Goal: Information Seeking & Learning: Learn about a topic

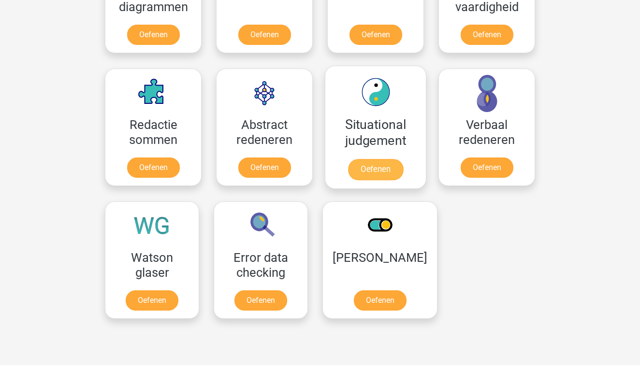
scroll to position [652, 0]
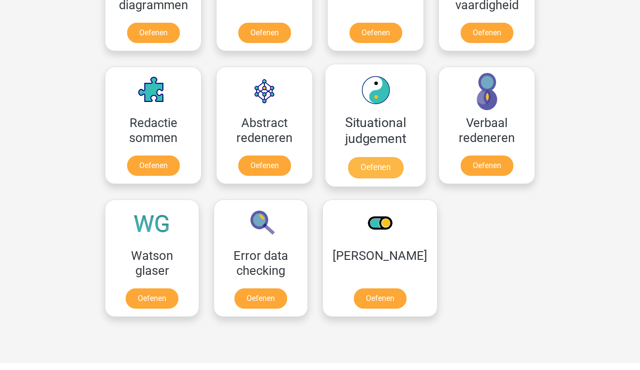
click at [387, 170] on link "Oefenen" at bounding box center [375, 167] width 55 height 21
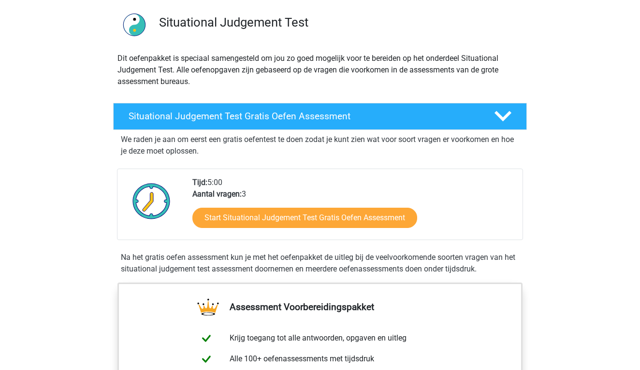
scroll to position [68, 0]
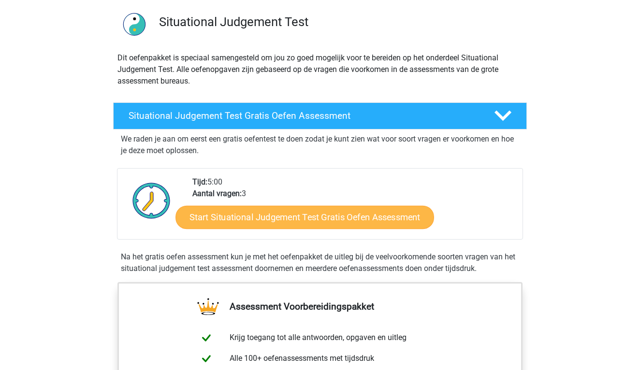
click at [259, 219] on link "Start Situational Judgement Test Gratis Oefen Assessment" at bounding box center [304, 217] width 259 height 23
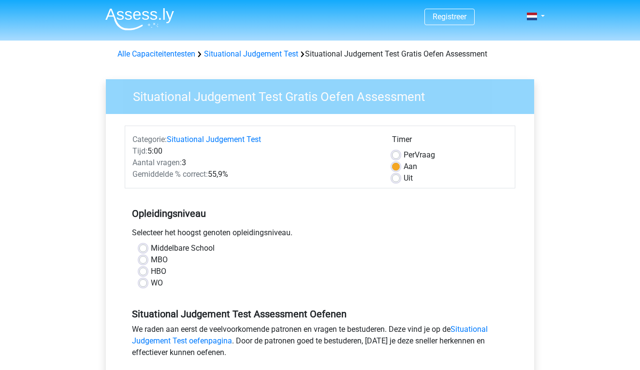
click at [151, 272] on label "HBO" at bounding box center [158, 272] width 15 height 12
click at [142, 272] on input "HBO" at bounding box center [143, 271] width 8 height 10
radio input "true"
click at [151, 272] on label "HBO" at bounding box center [158, 272] width 15 height 12
click at [142, 272] on input "HBO" at bounding box center [143, 271] width 8 height 10
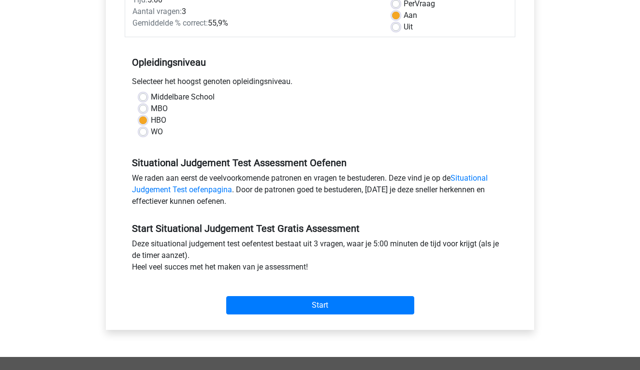
scroll to position [152, 0]
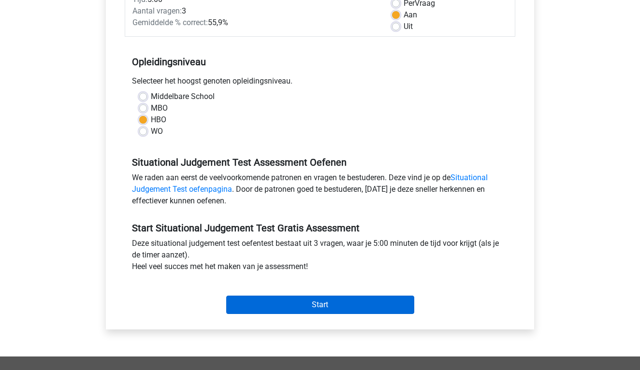
click at [285, 301] on input "Start" at bounding box center [320, 305] width 188 height 18
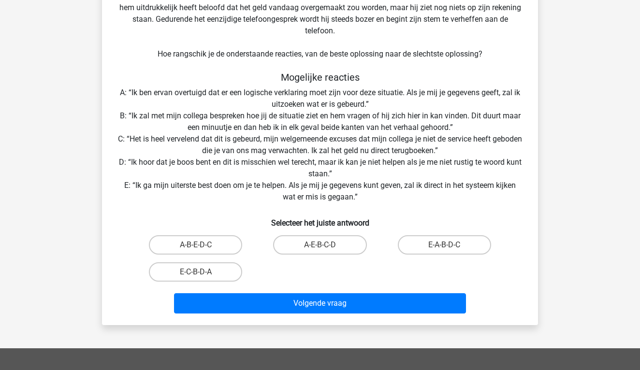
scroll to position [110, 0]
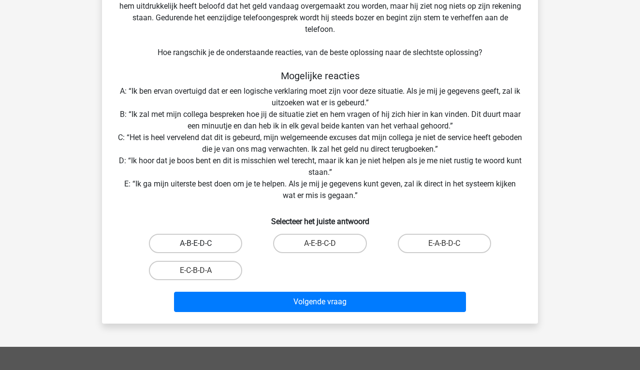
click at [225, 242] on label "A-B-E-D-C" at bounding box center [195, 243] width 93 height 19
click at [202, 244] on input "A-B-E-D-C" at bounding box center [199, 247] width 6 height 6
radio input "true"
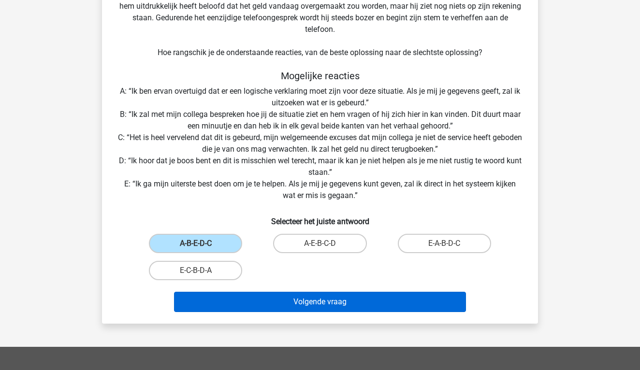
click at [328, 301] on button "Volgende vraag" at bounding box center [320, 302] width 292 height 20
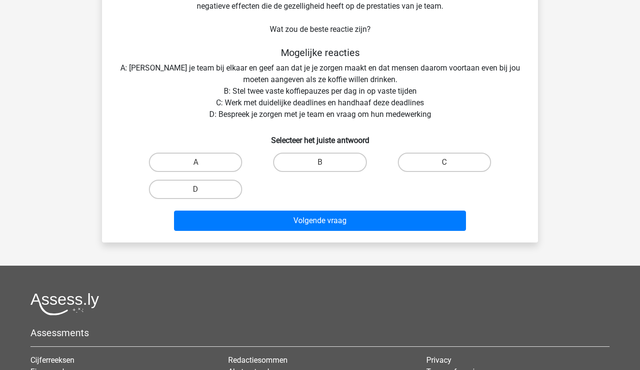
scroll to position [44, 0]
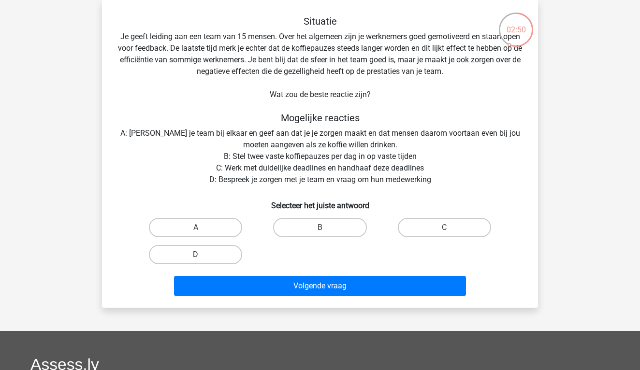
click at [225, 250] on label "D" at bounding box center [195, 254] width 93 height 19
click at [202, 255] on input "D" at bounding box center [199, 258] width 6 height 6
radio input "true"
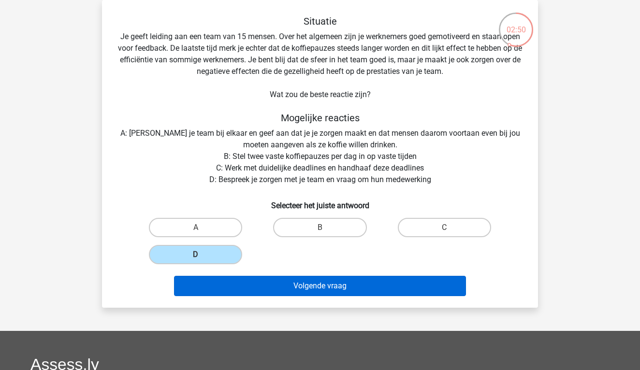
click at [260, 295] on button "Volgende vraag" at bounding box center [320, 286] width 292 height 20
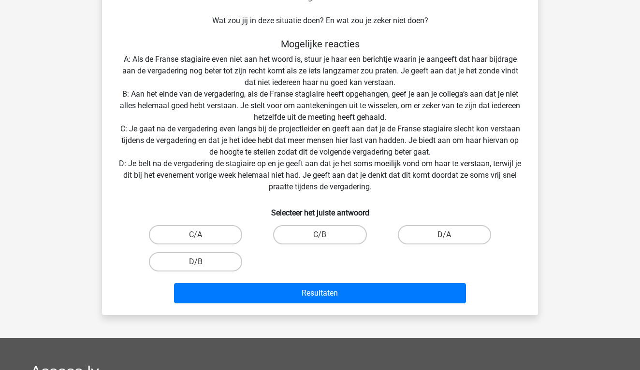
scroll to position [167, 0]
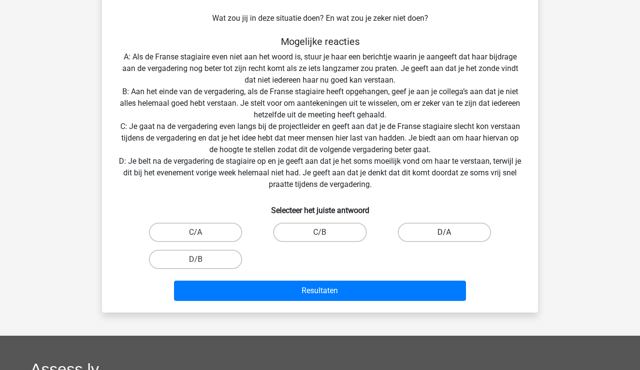
click at [420, 236] on label "D/A" at bounding box center [444, 232] width 93 height 19
click at [444, 236] on input "D/A" at bounding box center [447, 235] width 6 height 6
radio input "true"
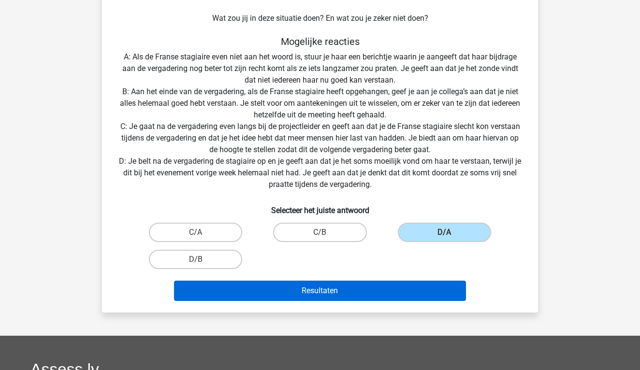
click at [389, 291] on button "Resultaten" at bounding box center [320, 291] width 292 height 20
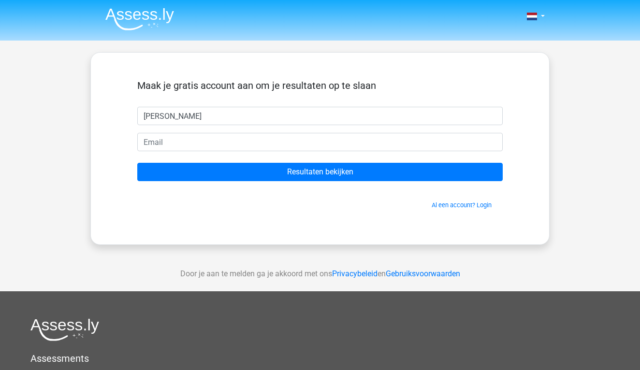
type input "[PERSON_NAME]"
click at [295, 152] on form "Maak je gratis account aan om je resultaten op te slaan julie Resultaten bekijk…" at bounding box center [319, 145] width 365 height 130
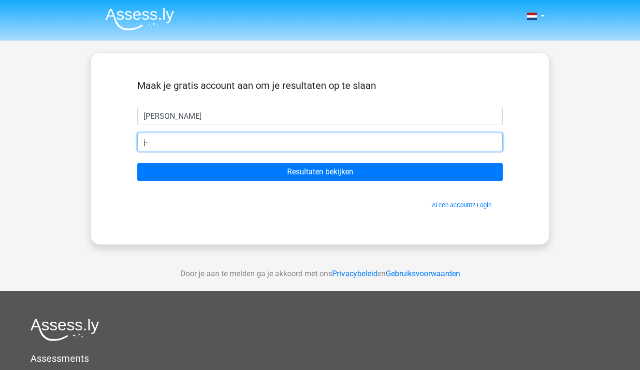
type input "j"
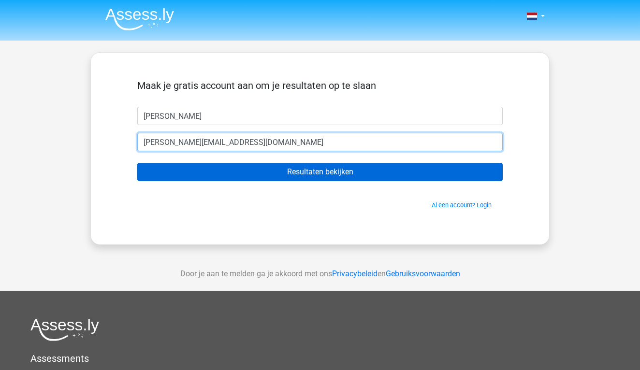
type input "[PERSON_NAME][EMAIL_ADDRESS][DOMAIN_NAME]"
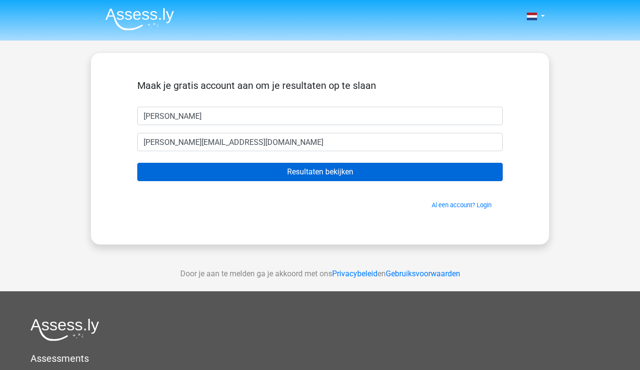
click at [326, 168] on input "Resultaten bekijken" at bounding box center [319, 172] width 365 height 18
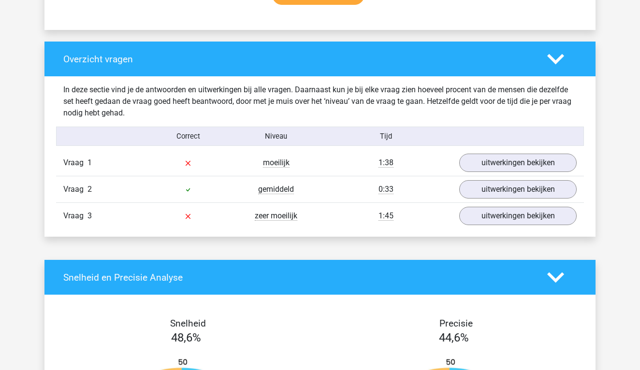
scroll to position [684, 0]
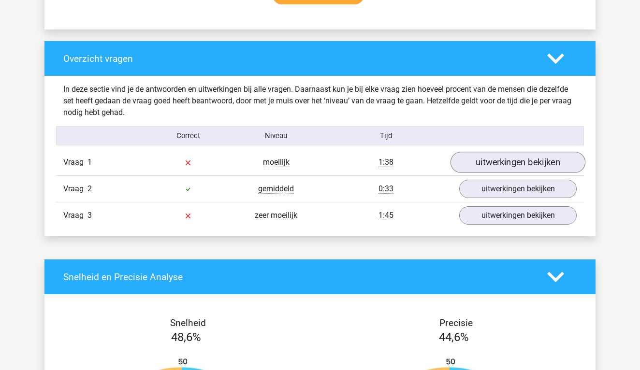
click at [477, 169] on link "uitwerkingen bekijken" at bounding box center [517, 162] width 135 height 21
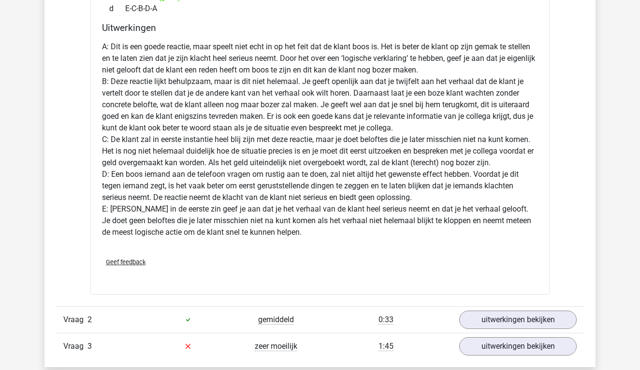
scroll to position [1154, 0]
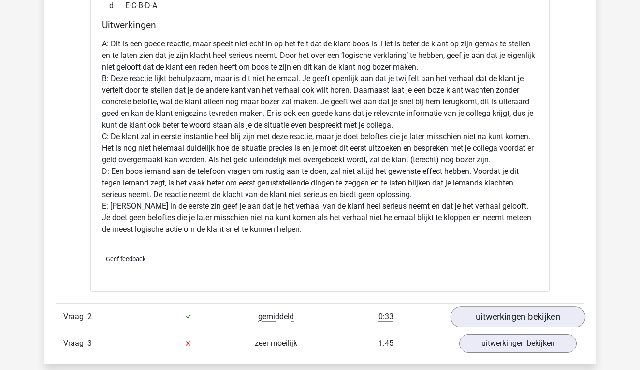
click at [476, 326] on link "uitwerkingen bekijken" at bounding box center [517, 316] width 135 height 21
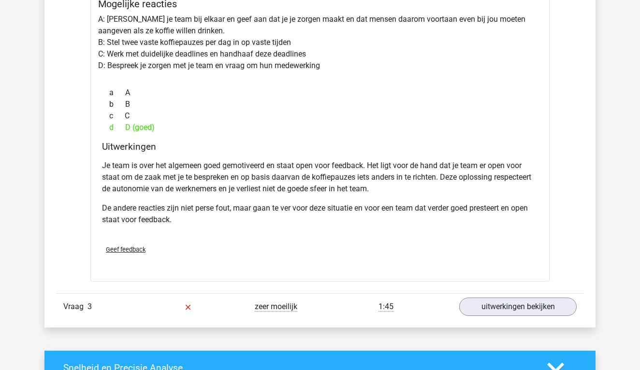
scroll to position [1603, 0]
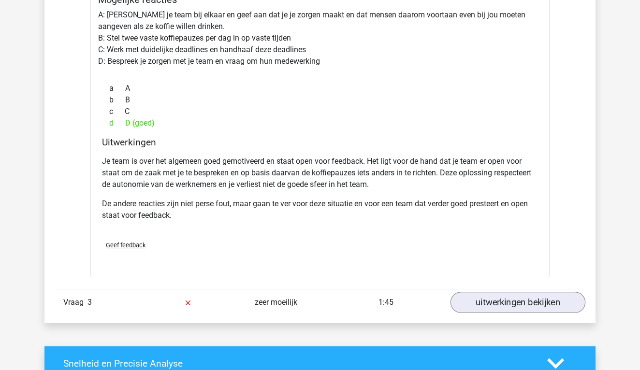
click at [492, 302] on link "uitwerkingen bekijken" at bounding box center [517, 302] width 135 height 21
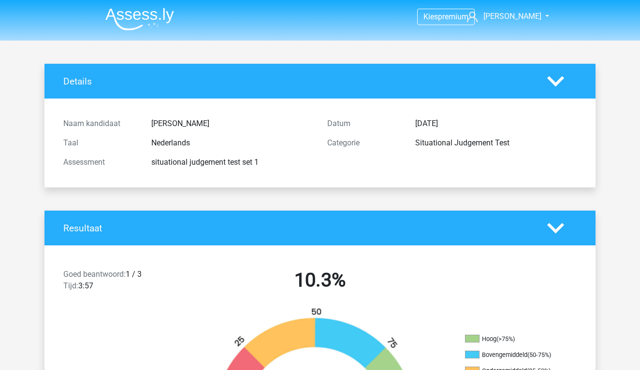
scroll to position [0, 0]
click at [150, 18] on img at bounding box center [139, 19] width 69 height 23
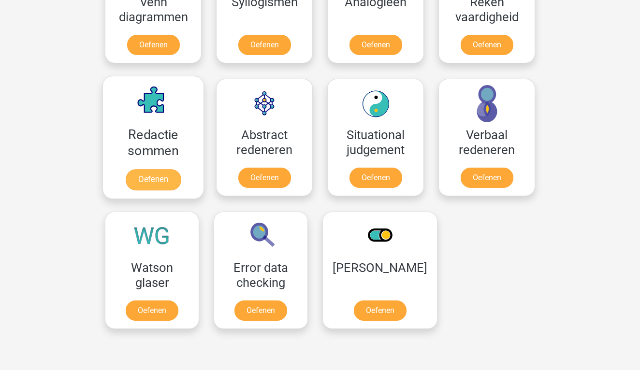
scroll to position [659, 0]
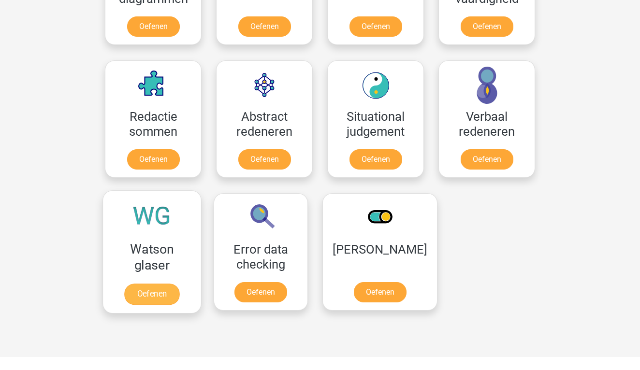
click at [163, 299] on link "Oefenen" at bounding box center [151, 294] width 55 height 21
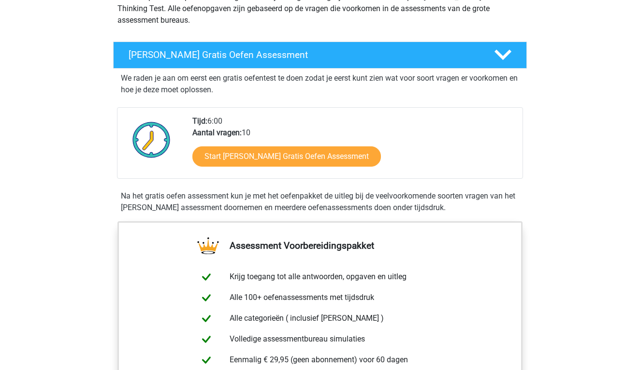
scroll to position [103, 0]
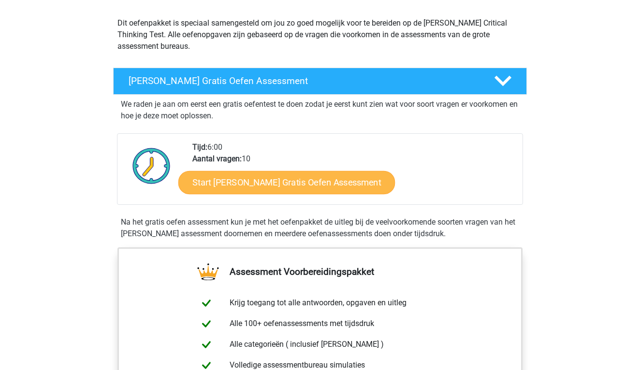
click at [311, 182] on link "Start Watson Glaser Gratis Oefen Assessment" at bounding box center [286, 182] width 217 height 23
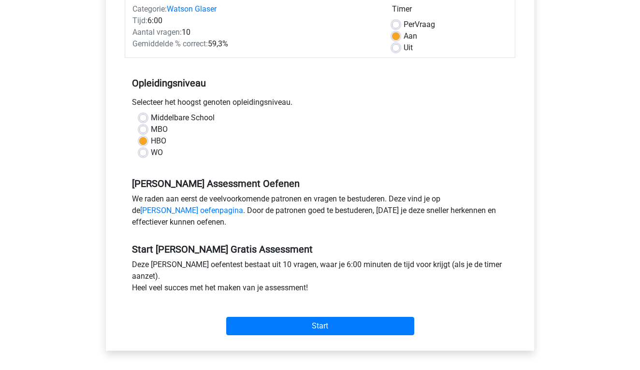
scroll to position [132, 0]
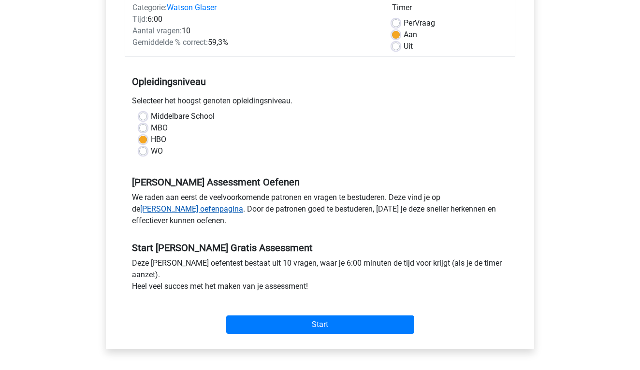
click at [155, 208] on link "[PERSON_NAME] oefenpagina" at bounding box center [191, 208] width 103 height 9
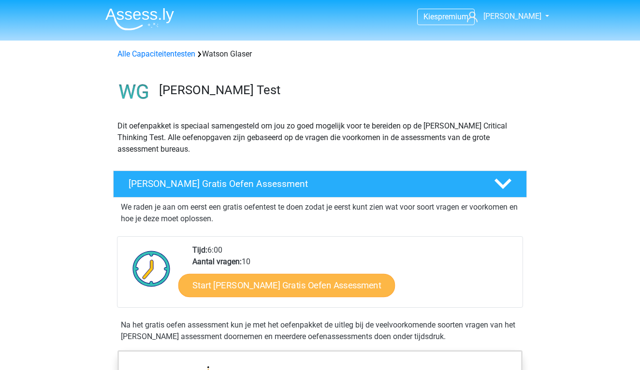
click at [215, 289] on link "Start [PERSON_NAME] Gratis Oefen Assessment" at bounding box center [286, 285] width 217 height 23
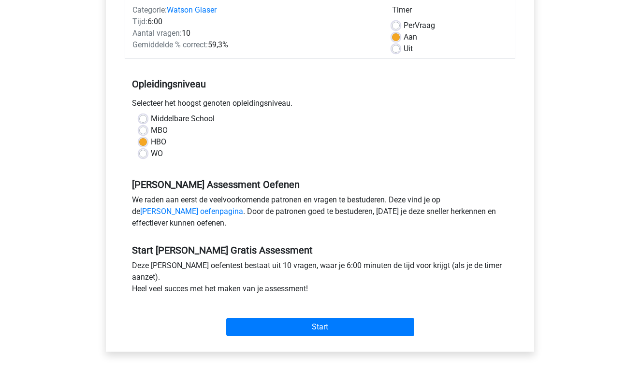
scroll to position [131, 0]
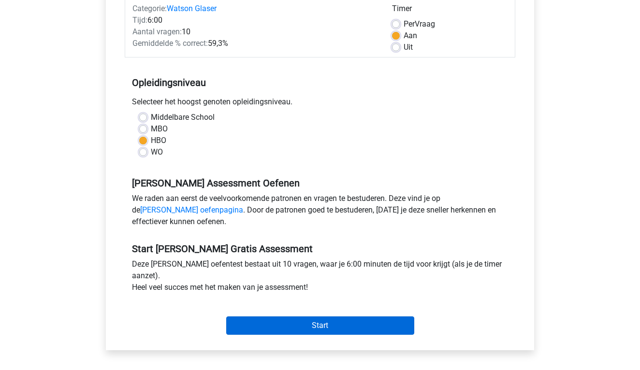
click at [253, 327] on input "Start" at bounding box center [320, 326] width 188 height 18
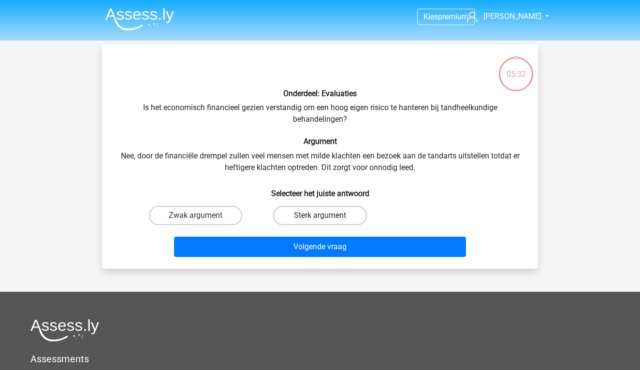
click at [328, 216] on label "Sterk argument" at bounding box center [319, 215] width 93 height 19
click at [326, 216] on input "Sterk argument" at bounding box center [323, 219] width 6 height 6
radio input "true"
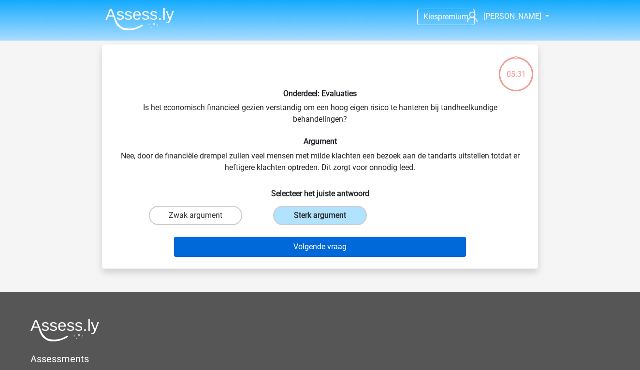
click at [329, 243] on button "Volgende vraag" at bounding box center [320, 247] width 292 height 20
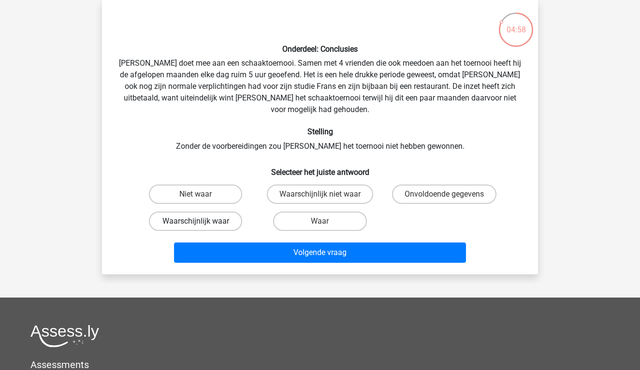
click at [212, 212] on label "Waarschijnlijk waar" at bounding box center [195, 221] width 93 height 19
click at [202, 221] on input "Waarschijnlijk waar" at bounding box center [199, 224] width 6 height 6
radio input "true"
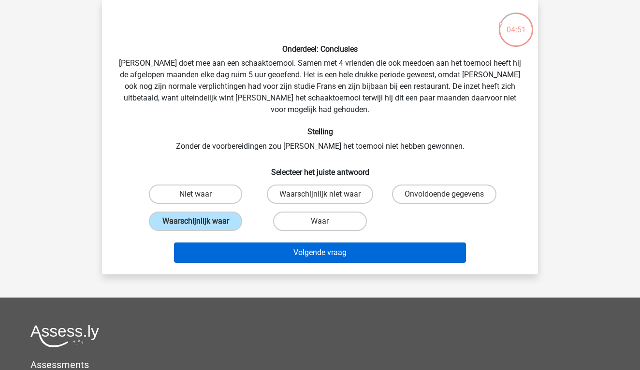
click at [274, 243] on button "Volgende vraag" at bounding box center [320, 253] width 292 height 20
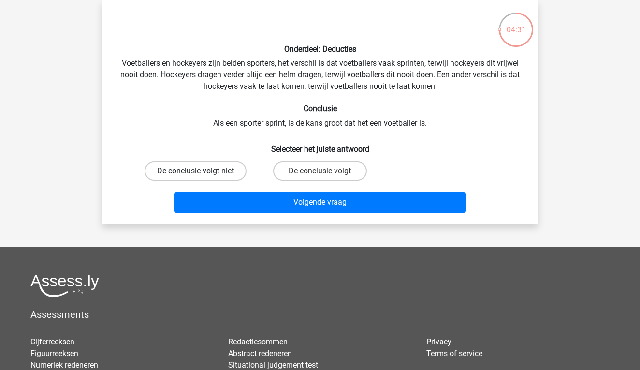
click at [228, 169] on label "De conclusie volgt niet" at bounding box center [195, 170] width 102 height 19
click at [202, 171] on input "De conclusie volgt niet" at bounding box center [199, 174] width 6 height 6
radio input "true"
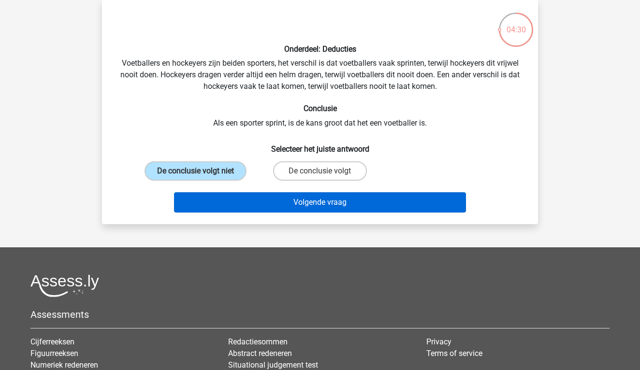
click at [288, 197] on button "Volgende vraag" at bounding box center [320, 202] width 292 height 20
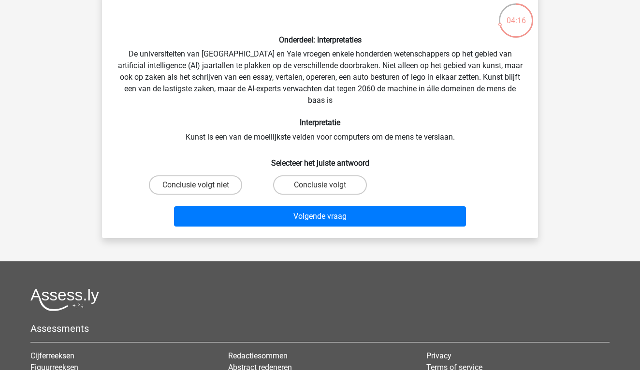
scroll to position [57, 0]
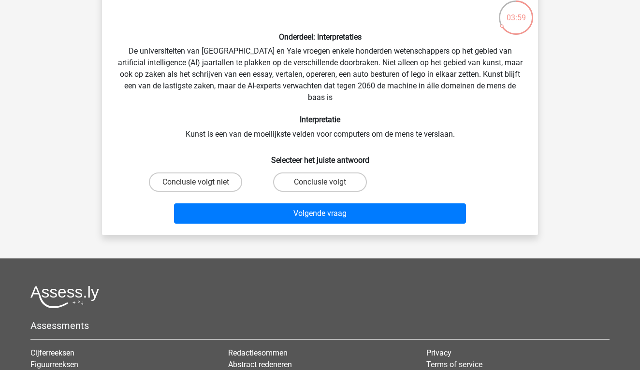
click at [320, 182] on input "Conclusie volgt" at bounding box center [323, 185] width 6 height 6
radio input "true"
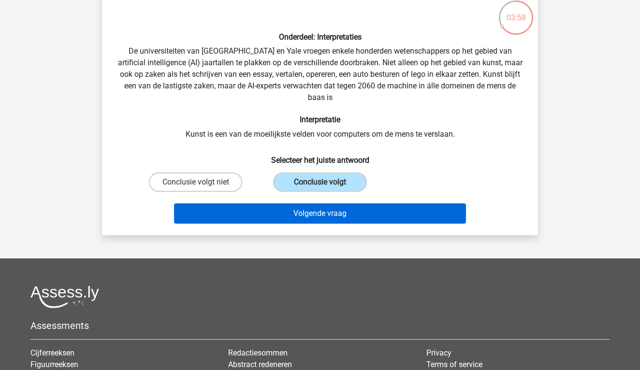
click at [320, 207] on button "Volgende vraag" at bounding box center [320, 213] width 292 height 20
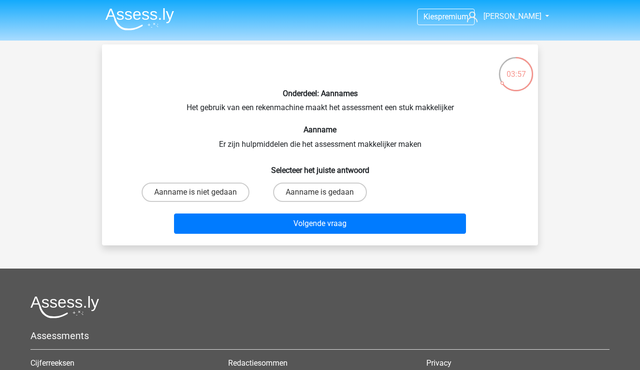
scroll to position [0, 0]
click at [292, 190] on label "Aanname is gedaan" at bounding box center [319, 192] width 93 height 19
click at [320, 192] on input "Aanname is gedaan" at bounding box center [323, 195] width 6 height 6
radio input "true"
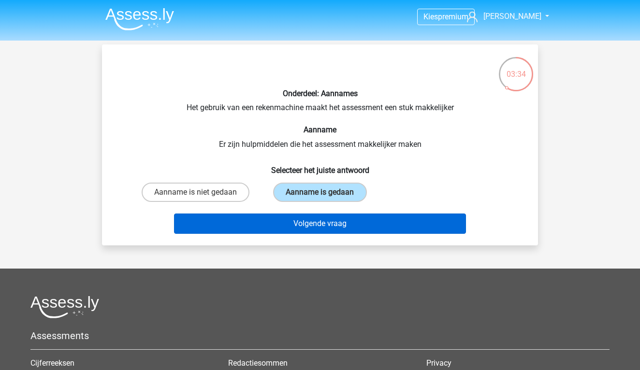
click at [290, 219] on button "Volgende vraag" at bounding box center [320, 224] width 292 height 20
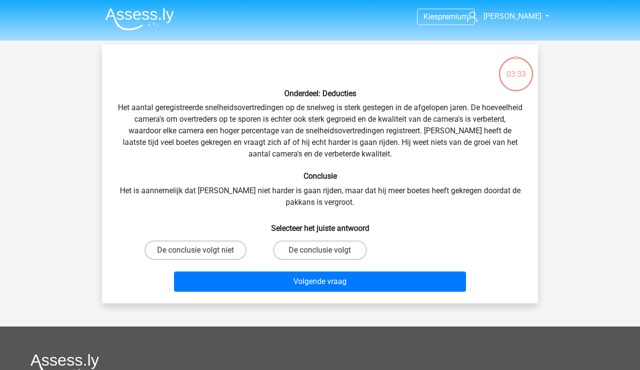
scroll to position [44, 0]
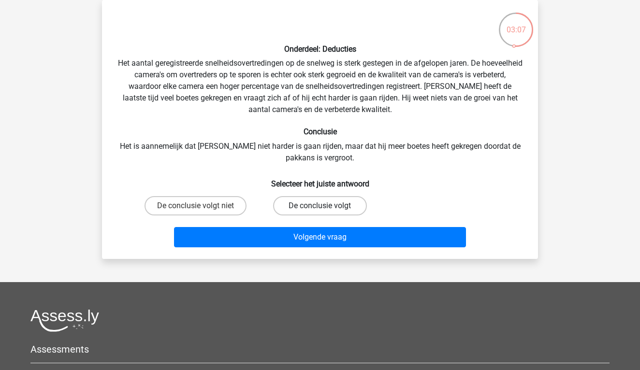
click at [302, 209] on label "De conclusie volgt" at bounding box center [319, 205] width 93 height 19
click at [320, 209] on input "De conclusie volgt" at bounding box center [323, 209] width 6 height 6
radio input "true"
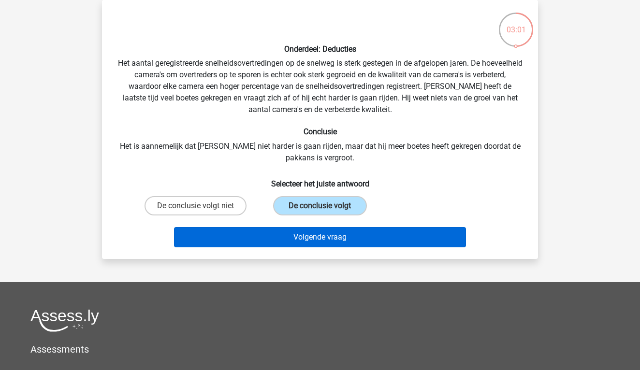
click at [305, 234] on button "Volgende vraag" at bounding box center [320, 237] width 292 height 20
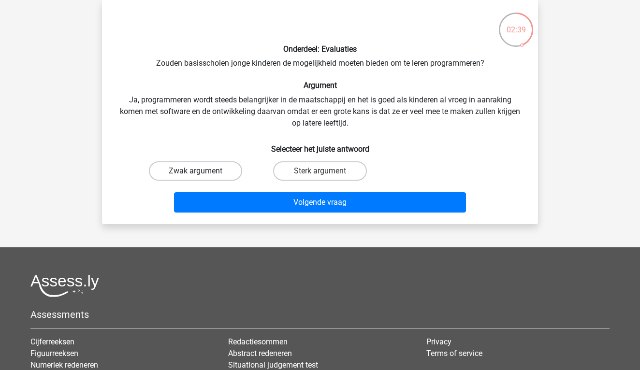
click at [222, 168] on label "Zwak argument" at bounding box center [195, 170] width 93 height 19
click at [202, 171] on input "Zwak argument" at bounding box center [199, 174] width 6 height 6
radio input "true"
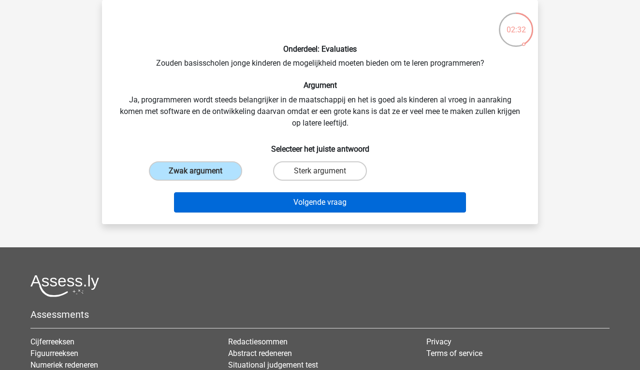
click at [296, 197] on button "Volgende vraag" at bounding box center [320, 202] width 292 height 20
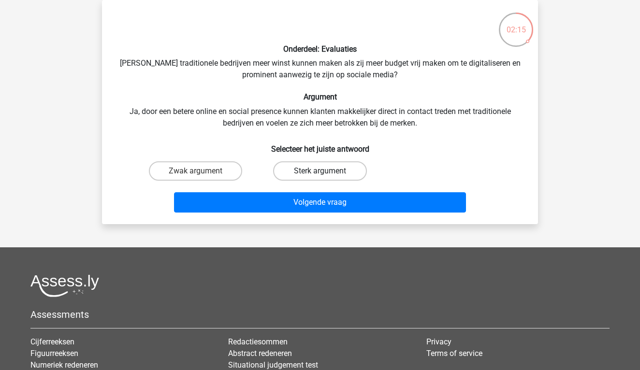
click at [339, 174] on label "Sterk argument" at bounding box center [319, 170] width 93 height 19
click at [326, 174] on input "Sterk argument" at bounding box center [323, 174] width 6 height 6
radio input "true"
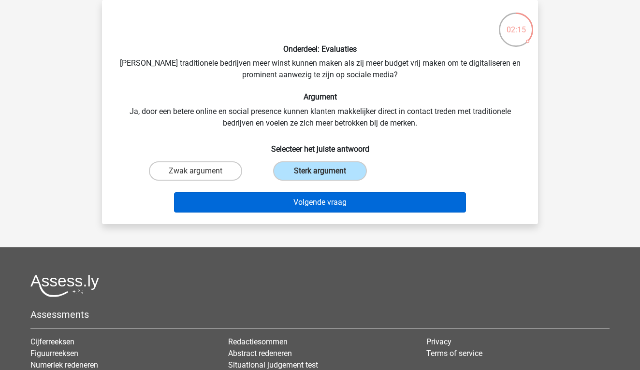
click at [340, 208] on button "Volgende vraag" at bounding box center [320, 202] width 292 height 20
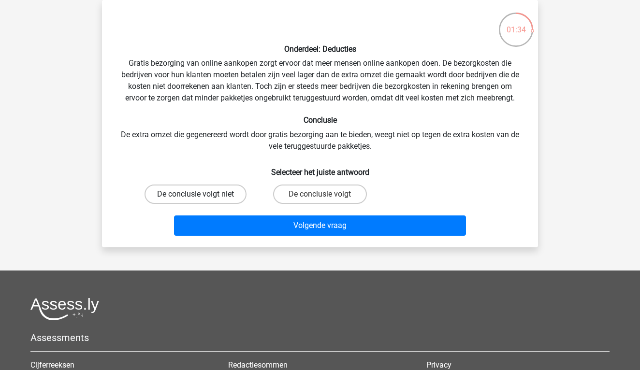
click at [238, 193] on label "De conclusie volgt niet" at bounding box center [195, 194] width 102 height 19
click at [202, 194] on input "De conclusie volgt niet" at bounding box center [199, 197] width 6 height 6
radio input "true"
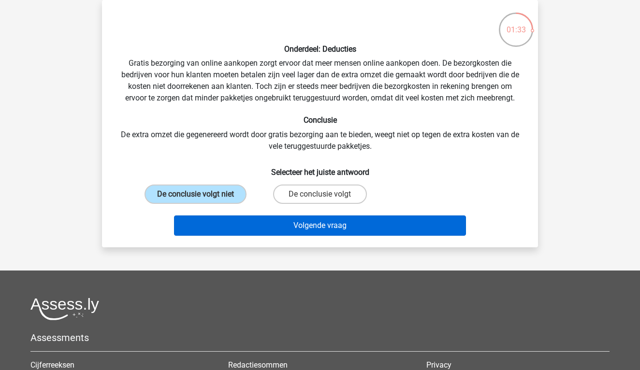
click at [280, 220] on button "Volgende vraag" at bounding box center [320, 226] width 292 height 20
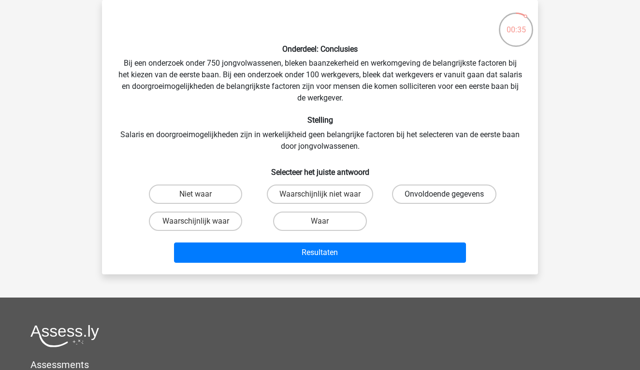
click at [415, 197] on label "Onvoldoende gegevens" at bounding box center [444, 194] width 104 height 19
click at [444, 197] on input "Onvoldoende gegevens" at bounding box center [447, 197] width 6 height 6
radio input "true"
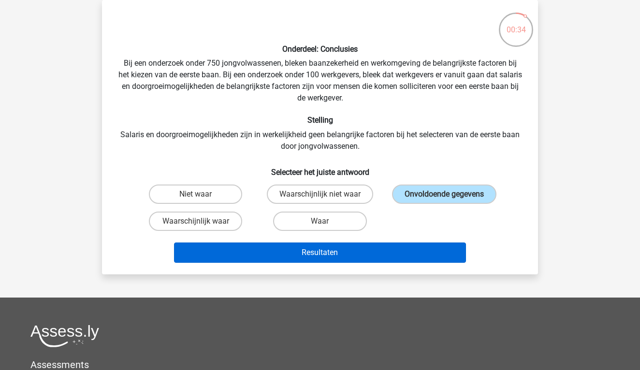
click at [402, 253] on button "Resultaten" at bounding box center [320, 253] width 292 height 20
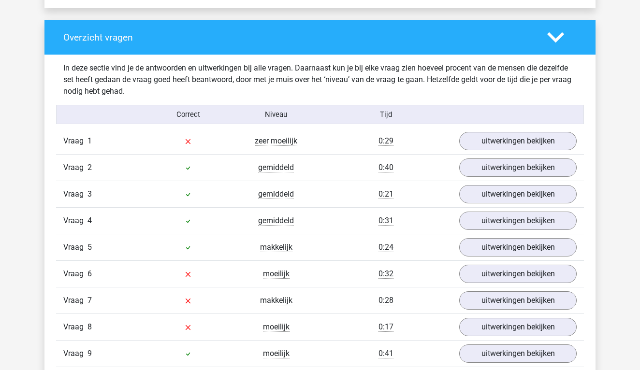
scroll to position [698, 0]
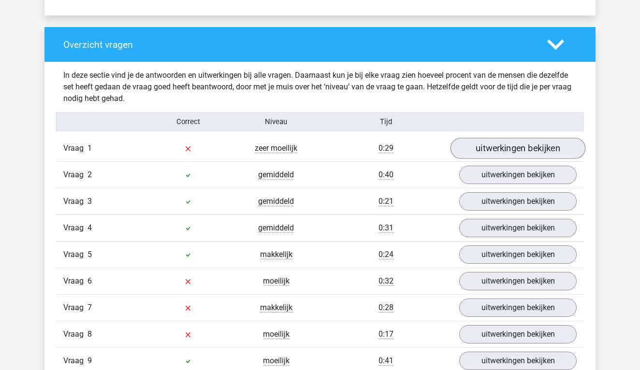
click at [491, 150] on link "uitwerkingen bekijken" at bounding box center [517, 148] width 135 height 21
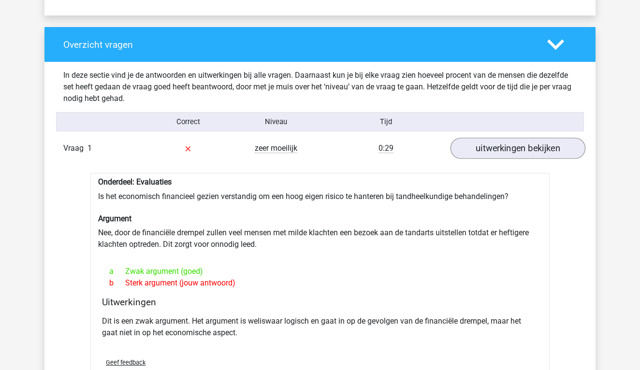
click at [507, 151] on link "uitwerkingen bekijken" at bounding box center [517, 148] width 135 height 21
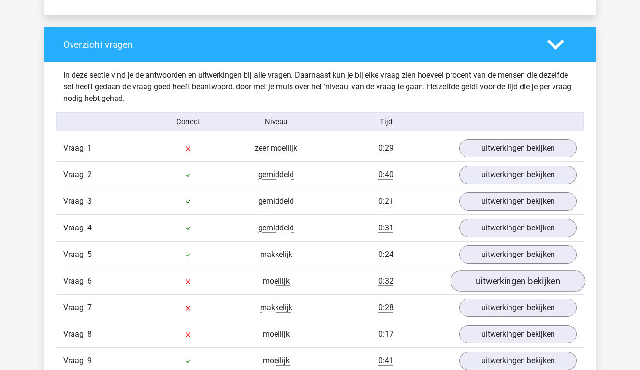
click at [507, 279] on link "uitwerkingen bekijken" at bounding box center [517, 281] width 135 height 21
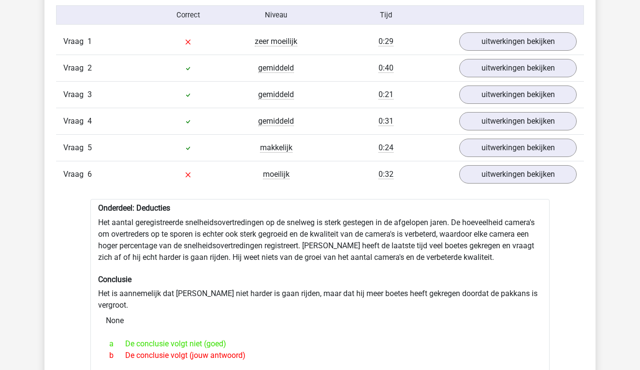
scroll to position [805, 0]
click at [510, 179] on link "uitwerkingen bekijken" at bounding box center [517, 174] width 135 height 21
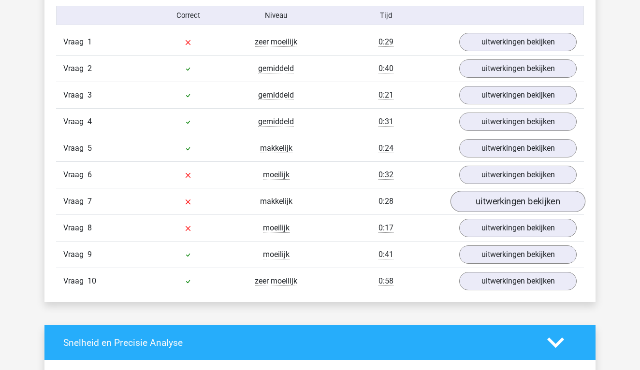
click at [507, 208] on link "uitwerkingen bekijken" at bounding box center [517, 201] width 135 height 21
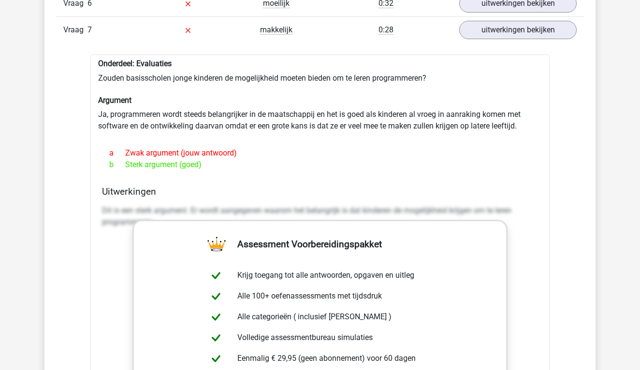
scroll to position [976, 0]
click at [482, 187] on h4 "Uitwerkingen" at bounding box center [320, 192] width 436 height 11
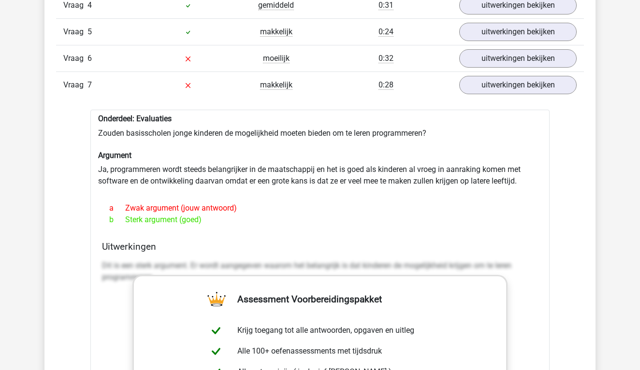
scroll to position [918, 0]
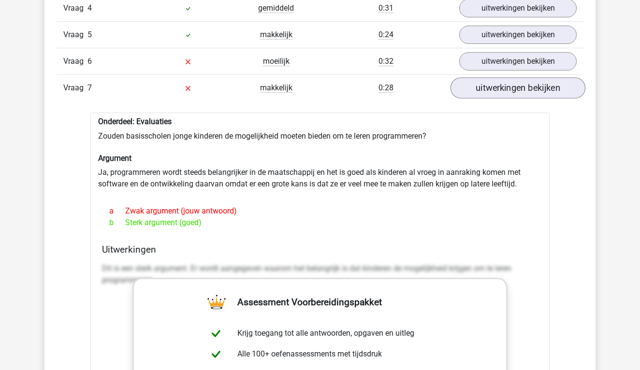
click at [518, 83] on link "uitwerkingen bekijken" at bounding box center [517, 87] width 135 height 21
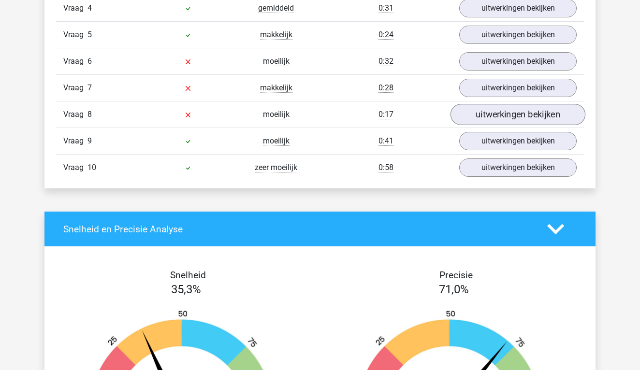
click at [508, 110] on link "uitwerkingen bekijken" at bounding box center [517, 114] width 135 height 21
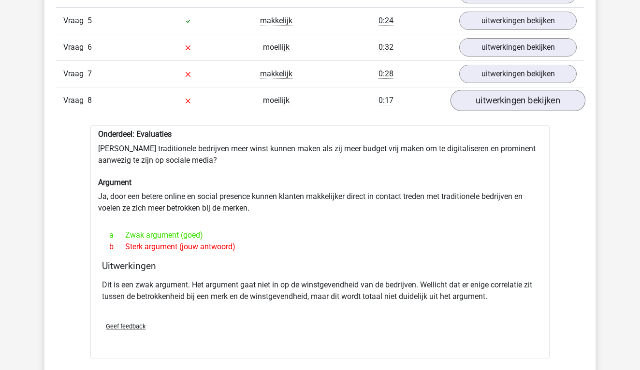
scroll to position [929, 0]
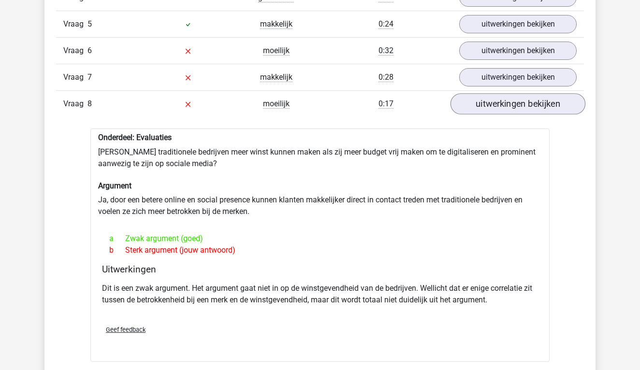
click at [495, 102] on link "uitwerkingen bekijken" at bounding box center [517, 103] width 135 height 21
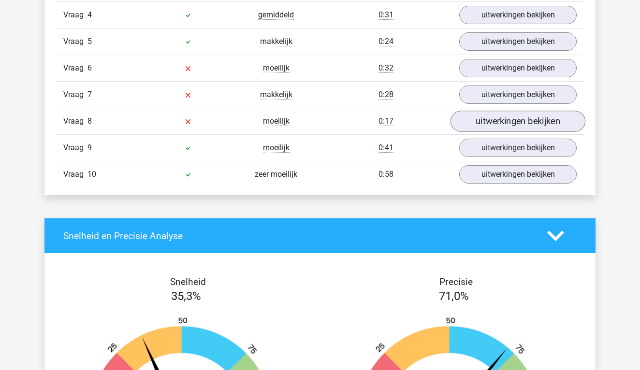
scroll to position [910, 0]
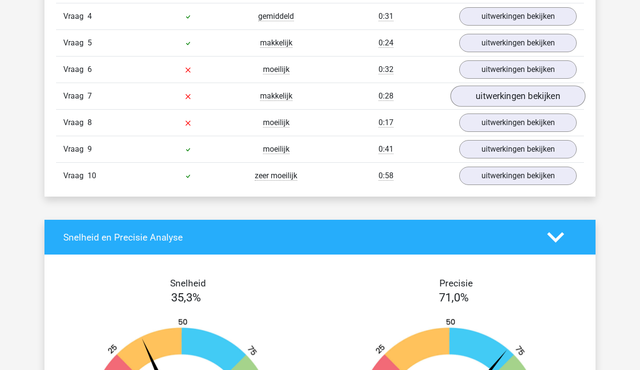
click at [503, 92] on link "uitwerkingen bekijken" at bounding box center [517, 96] width 135 height 21
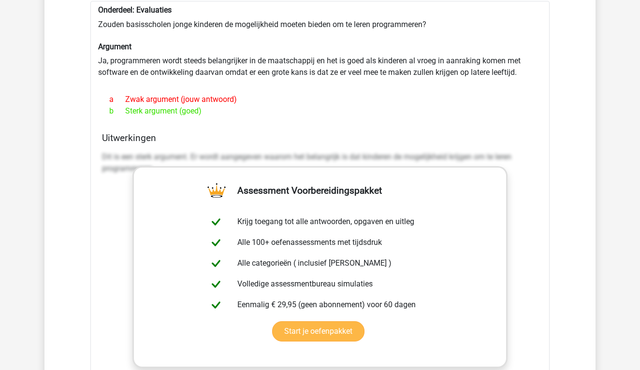
scroll to position [1024, 0]
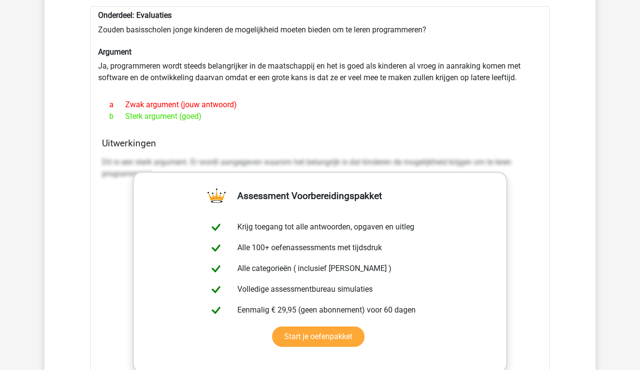
click at [416, 158] on p "Dit is een sterk argument. Er wordt aangegeven waarom het belangrijk is dat kin…" at bounding box center [320, 168] width 436 height 23
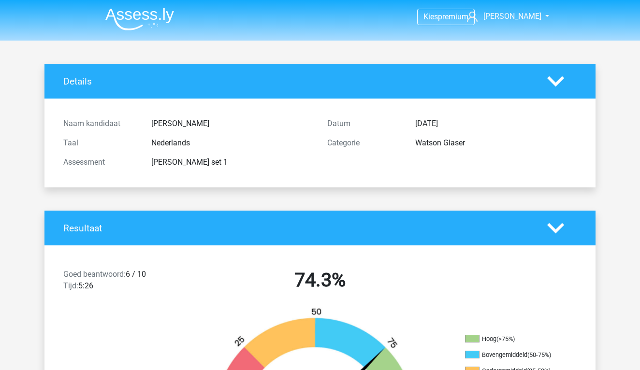
scroll to position [0, 0]
click at [150, 14] on img at bounding box center [139, 19] width 69 height 23
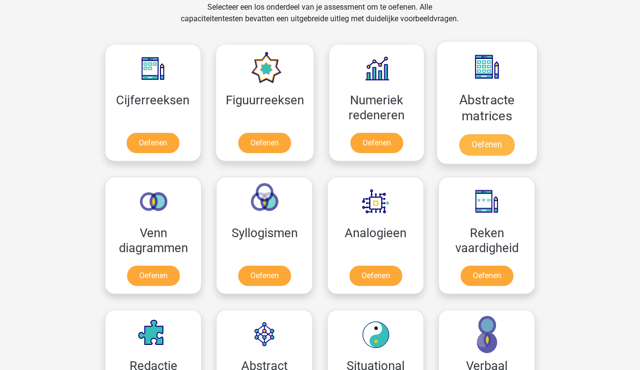
scroll to position [413, 0]
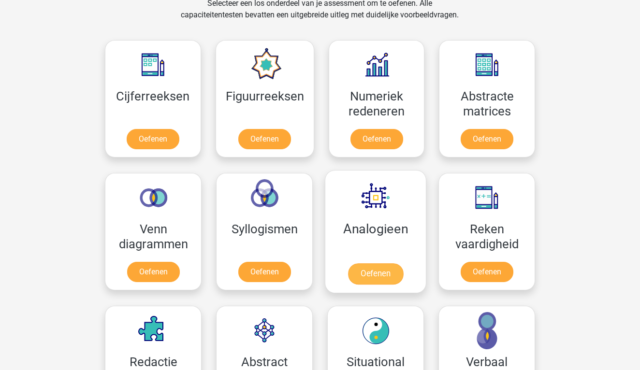
click at [387, 266] on link "Oefenen" at bounding box center [375, 273] width 55 height 21
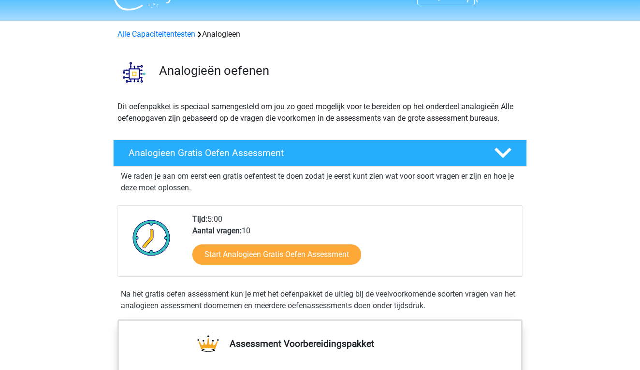
scroll to position [25, 0]
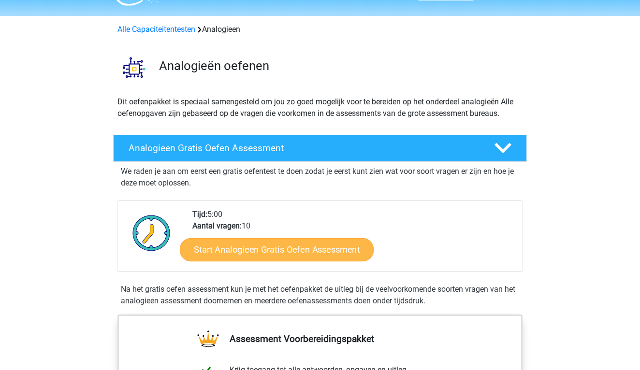
click at [329, 248] on link "Start Analogieen Gratis Oefen Assessment" at bounding box center [277, 249] width 194 height 23
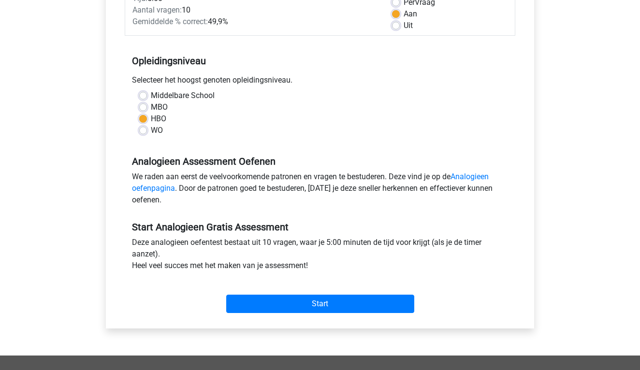
scroll to position [153, 0]
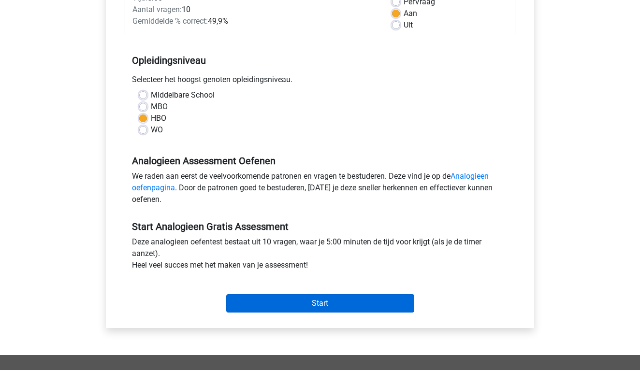
click at [330, 305] on input "Start" at bounding box center [320, 303] width 188 height 18
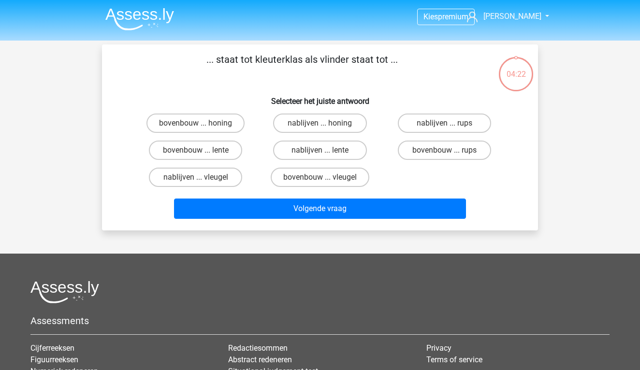
click at [446, 150] on input "bovenbouw ... rups" at bounding box center [447, 153] width 6 height 6
radio input "true"
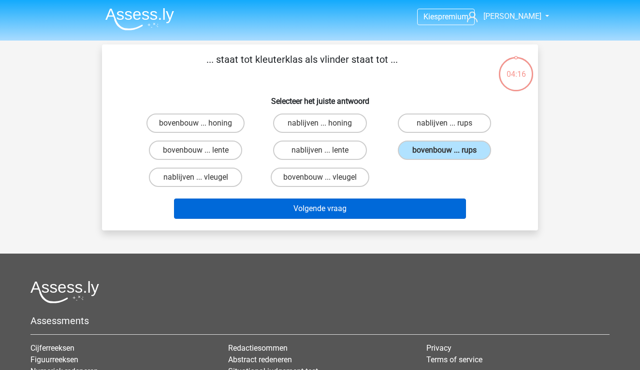
click at [426, 213] on button "Volgende vraag" at bounding box center [320, 209] width 292 height 20
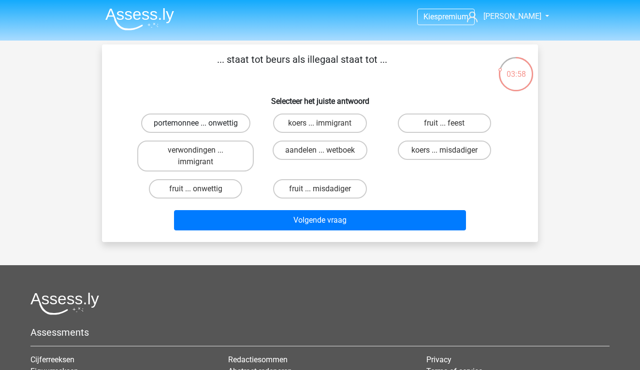
click at [213, 124] on label "portemonnee ... onwettig" at bounding box center [195, 123] width 109 height 19
click at [202, 124] on input "portemonnee ... onwettig" at bounding box center [199, 126] width 6 height 6
radio input "true"
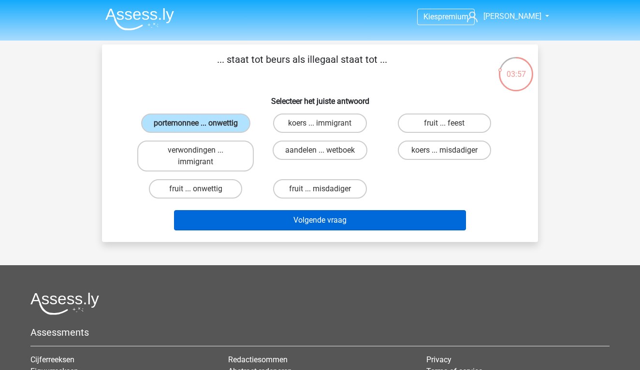
click at [283, 222] on button "Volgende vraag" at bounding box center [320, 220] width 292 height 20
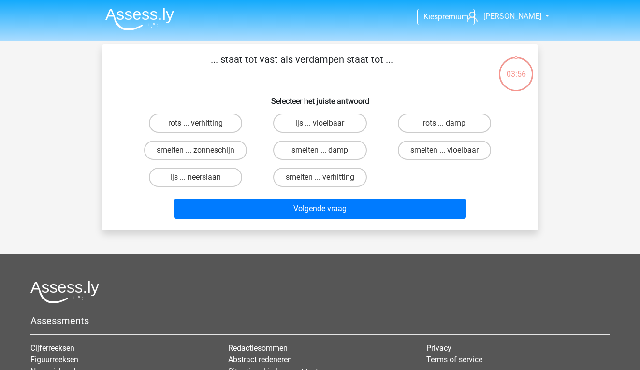
scroll to position [44, 0]
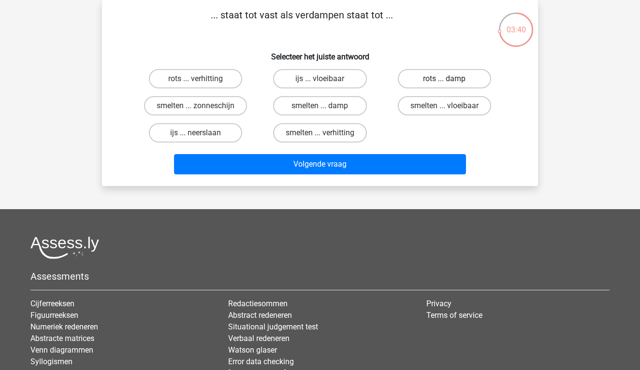
click at [435, 81] on label "rots ... damp" at bounding box center [444, 78] width 93 height 19
click at [444, 81] on input "rots ... damp" at bounding box center [447, 82] width 6 height 6
radio input "true"
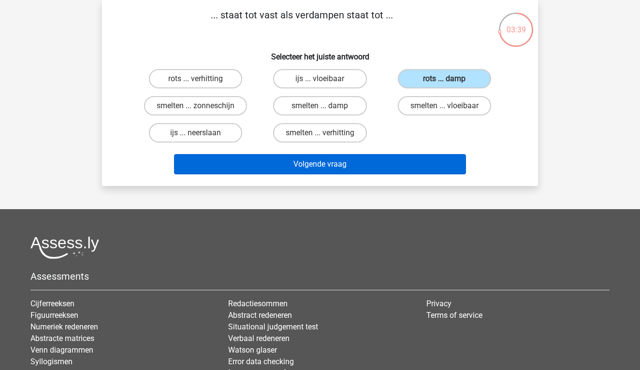
click at [416, 165] on button "Volgende vraag" at bounding box center [320, 164] width 292 height 20
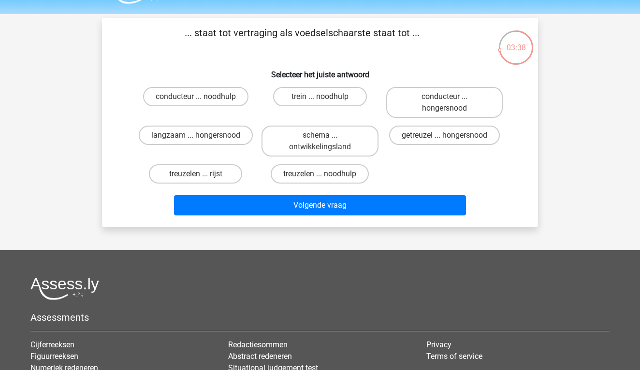
scroll to position [25, 0]
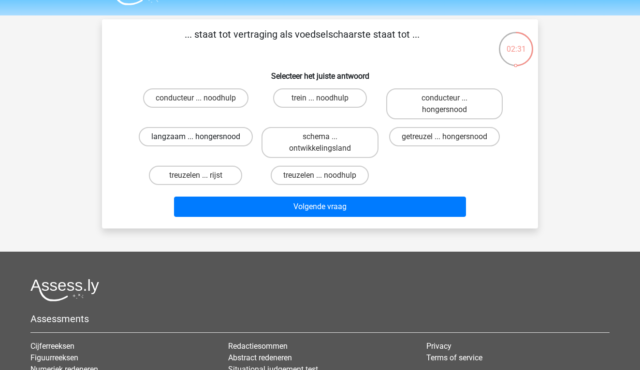
click at [221, 135] on label "langzaam ... hongersnood" at bounding box center [196, 136] width 114 height 19
click at [202, 137] on input "langzaam ... hongersnood" at bounding box center [199, 140] width 6 height 6
radio input "true"
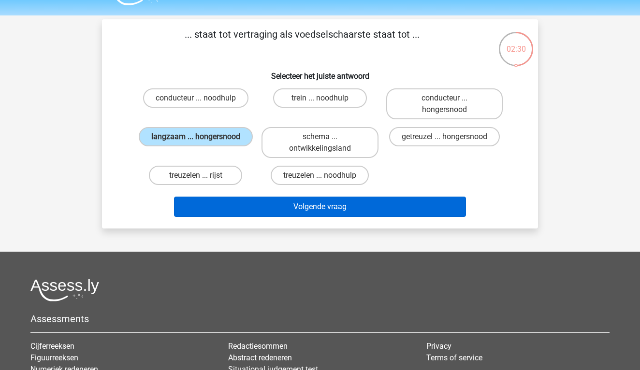
click at [272, 203] on button "Volgende vraag" at bounding box center [320, 207] width 292 height 20
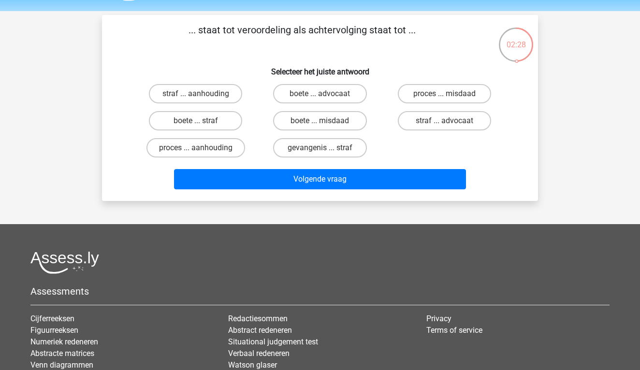
scroll to position [29, 0]
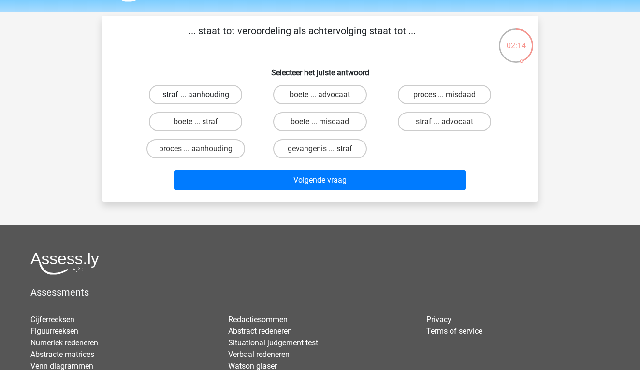
click at [226, 96] on label "straf ... aanhouding" at bounding box center [195, 94] width 93 height 19
click at [202, 96] on input "straf ... aanhouding" at bounding box center [199, 98] width 6 height 6
radio input "true"
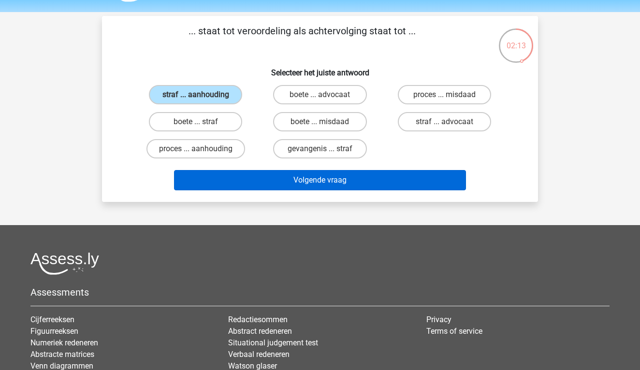
click at [273, 171] on button "Volgende vraag" at bounding box center [320, 180] width 292 height 20
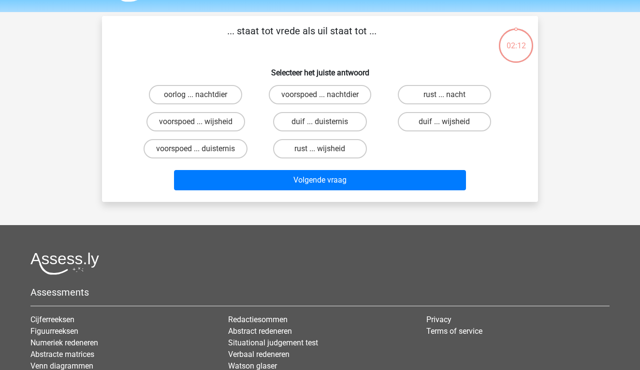
scroll to position [44, 0]
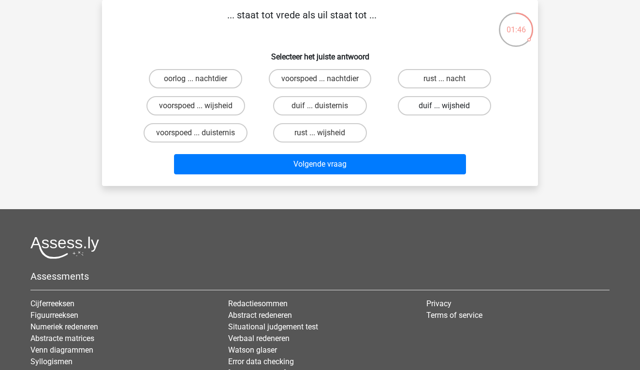
click at [429, 105] on label "duif ... wijsheid" at bounding box center [444, 105] width 93 height 19
click at [444, 106] on input "duif ... wijsheid" at bounding box center [447, 109] width 6 height 6
radio input "true"
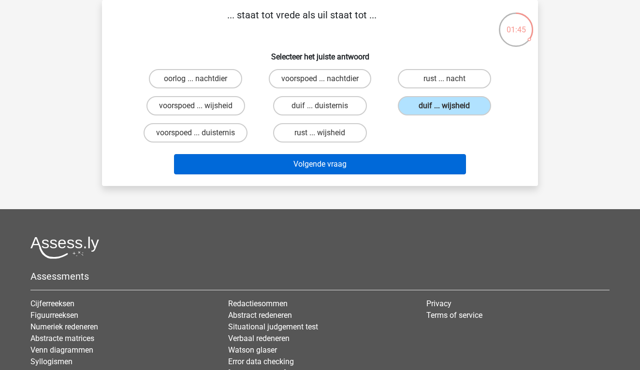
click at [402, 162] on button "Volgende vraag" at bounding box center [320, 164] width 292 height 20
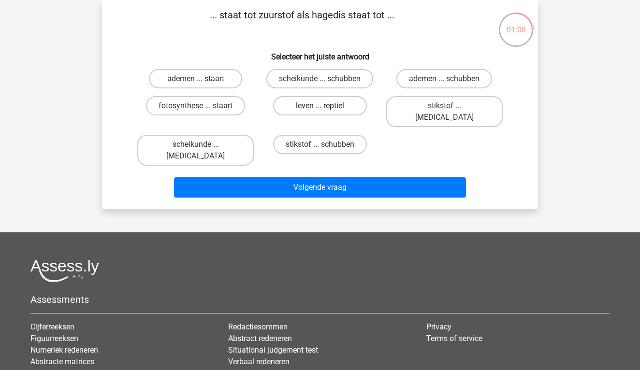
click at [347, 111] on label "leven ... reptiel" at bounding box center [319, 105] width 93 height 19
click at [326, 111] on input "leven ... reptiel" at bounding box center [323, 109] width 6 height 6
radio input "true"
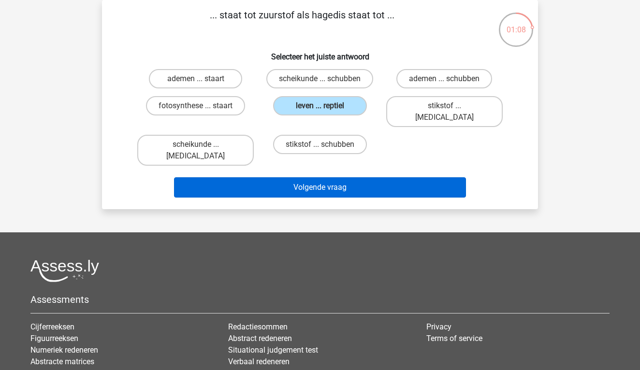
click at [354, 177] on button "Volgende vraag" at bounding box center [320, 187] width 292 height 20
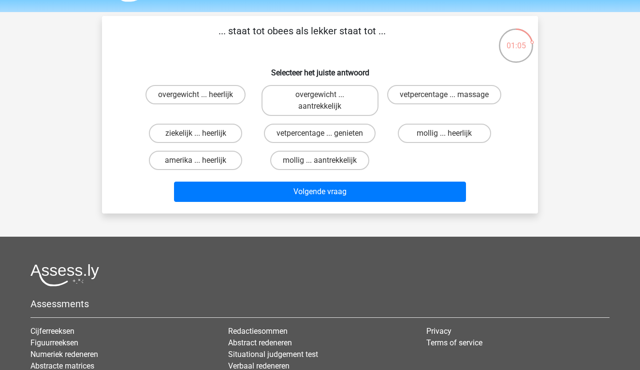
scroll to position [28, 0]
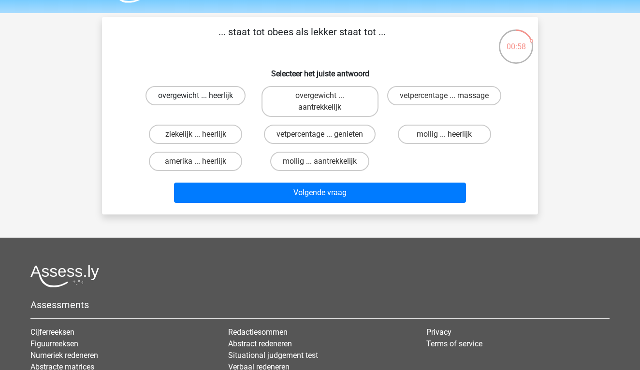
click at [228, 92] on label "overgewicht ... heerlijk" at bounding box center [195, 95] width 100 height 19
click at [202, 96] on input "overgewicht ... heerlijk" at bounding box center [199, 99] width 6 height 6
radio input "true"
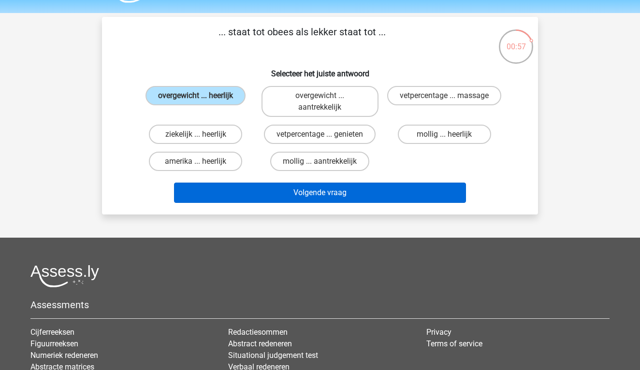
click at [328, 189] on button "Volgende vraag" at bounding box center [320, 193] width 292 height 20
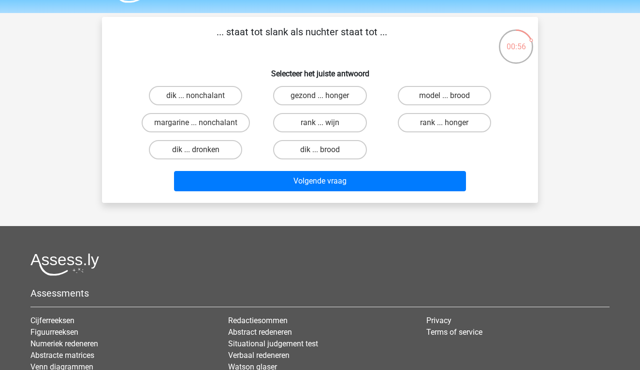
scroll to position [44, 0]
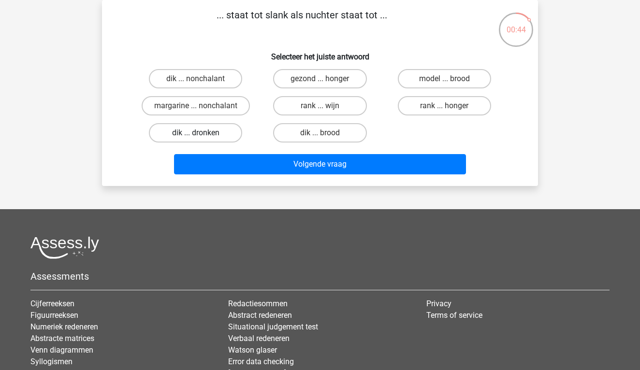
click at [231, 134] on label "dik ... dronken" at bounding box center [195, 132] width 93 height 19
click at [202, 134] on input "dik ... dronken" at bounding box center [199, 136] width 6 height 6
radio input "true"
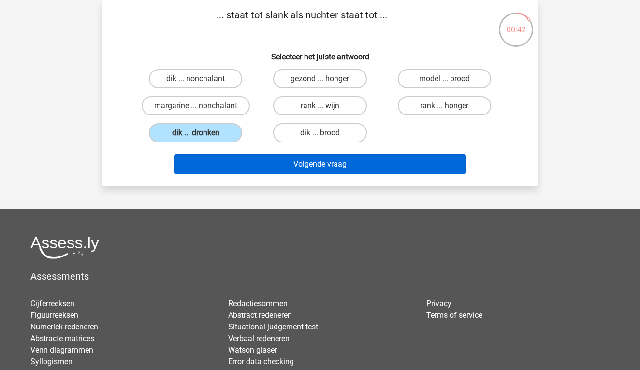
click at [329, 170] on button "Volgende vraag" at bounding box center [320, 164] width 292 height 20
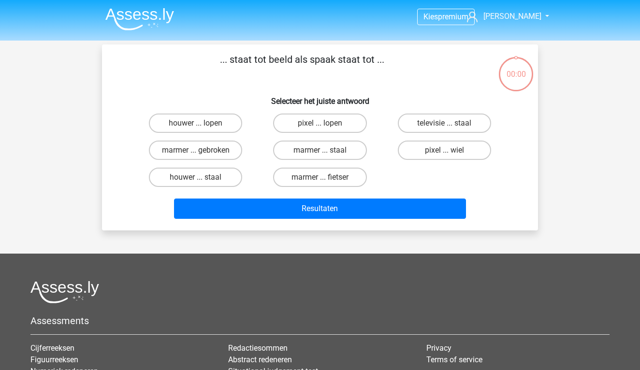
scroll to position [44, 0]
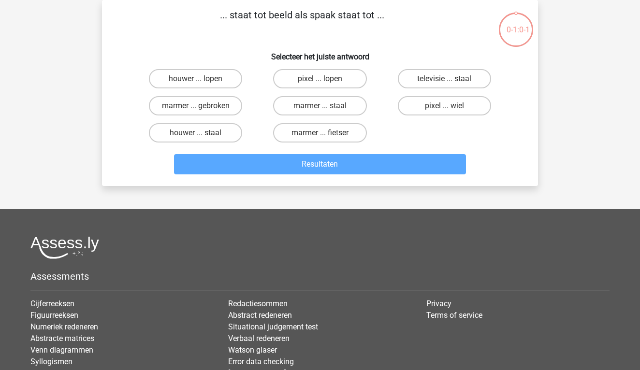
click at [342, 152] on div "Resultaten" at bounding box center [319, 162] width 405 height 32
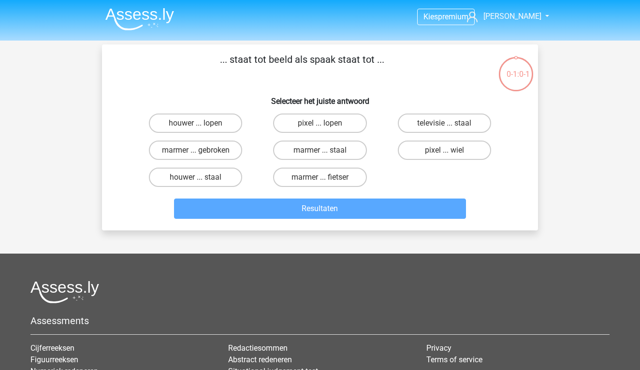
scroll to position [0, 0]
click at [148, 17] on img at bounding box center [139, 19] width 69 height 23
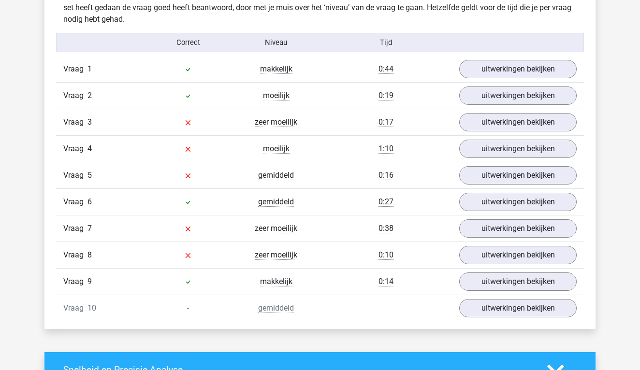
scroll to position [763, 0]
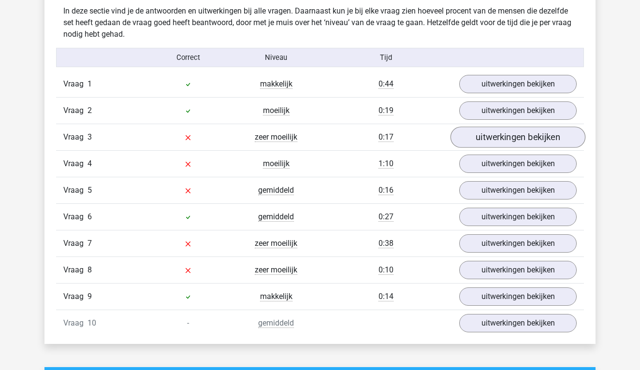
click at [486, 146] on link "uitwerkingen bekijken" at bounding box center [517, 137] width 135 height 21
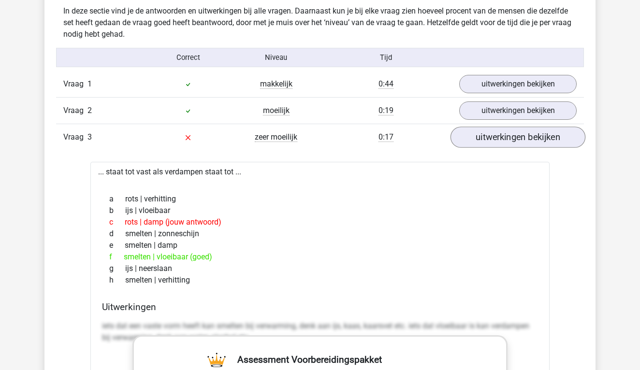
click at [486, 145] on link "uitwerkingen bekijken" at bounding box center [517, 137] width 135 height 21
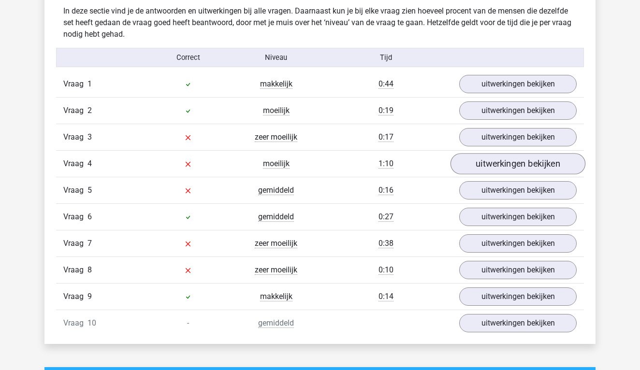
click at [502, 169] on link "uitwerkingen bekijken" at bounding box center [517, 163] width 135 height 21
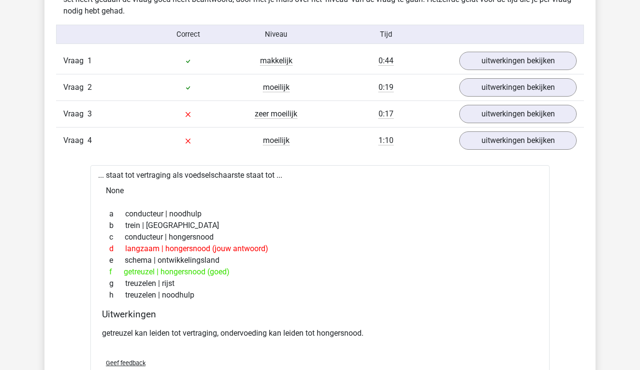
scroll to position [789, 0]
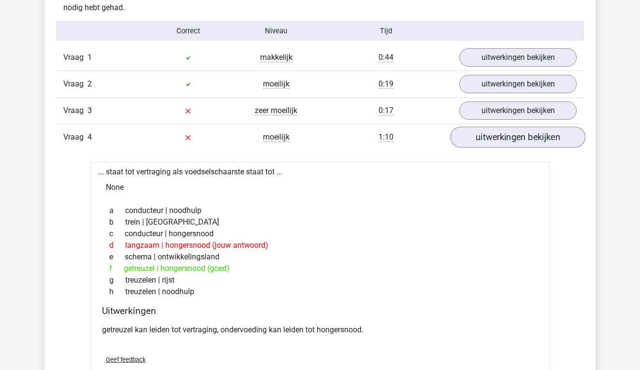
click at [498, 139] on link "uitwerkingen bekijken" at bounding box center [517, 137] width 135 height 21
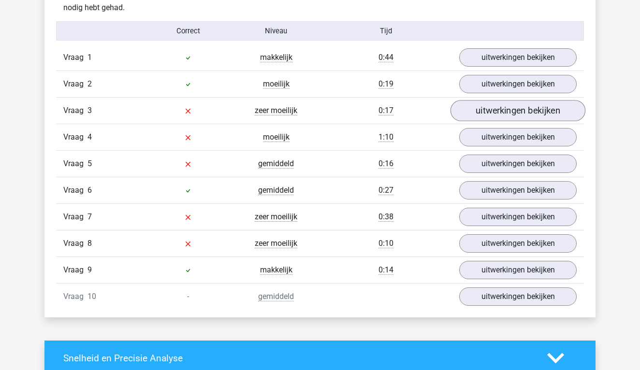
click at [506, 111] on link "uitwerkingen bekijken" at bounding box center [517, 110] width 135 height 21
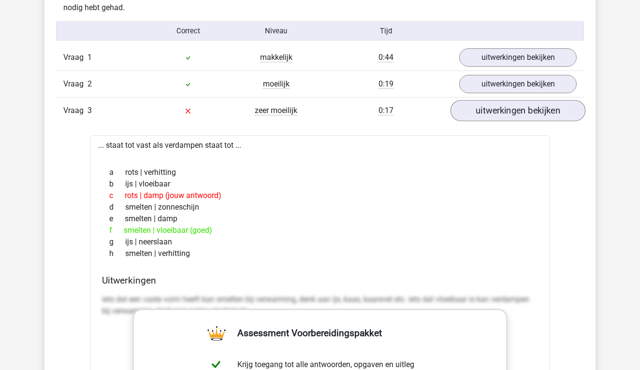
click at [506, 110] on link "uitwerkingen bekijken" at bounding box center [517, 110] width 135 height 21
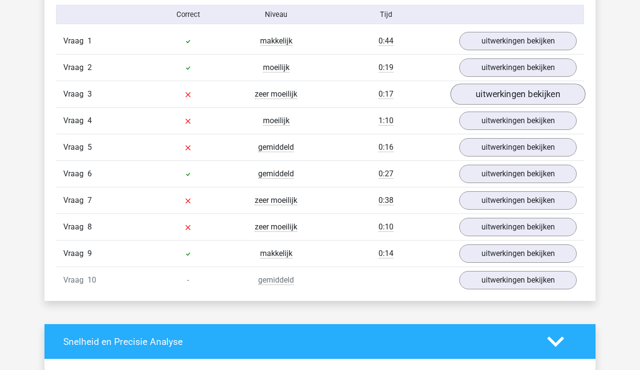
scroll to position [810, 0]
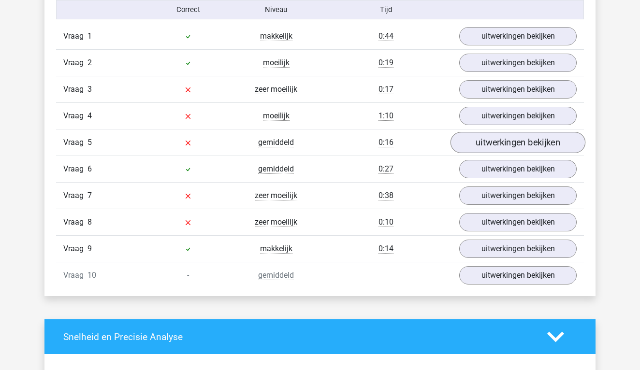
click at [506, 144] on link "uitwerkingen bekijken" at bounding box center [517, 142] width 135 height 21
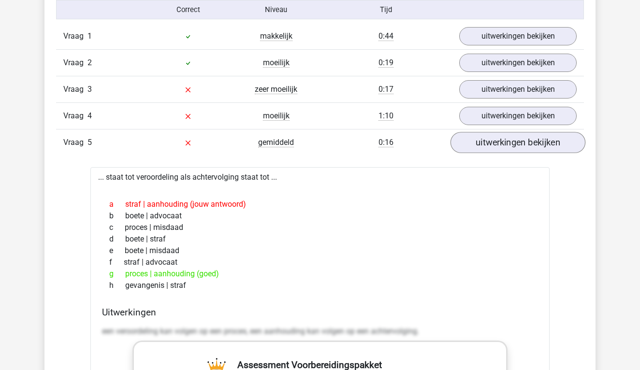
click at [506, 144] on link "uitwerkingen bekijken" at bounding box center [517, 142] width 135 height 21
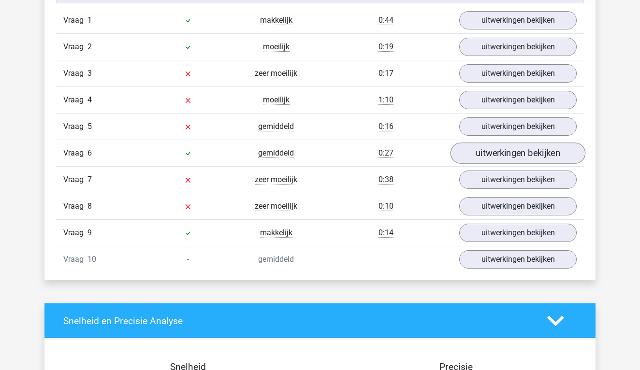
scroll to position [832, 0]
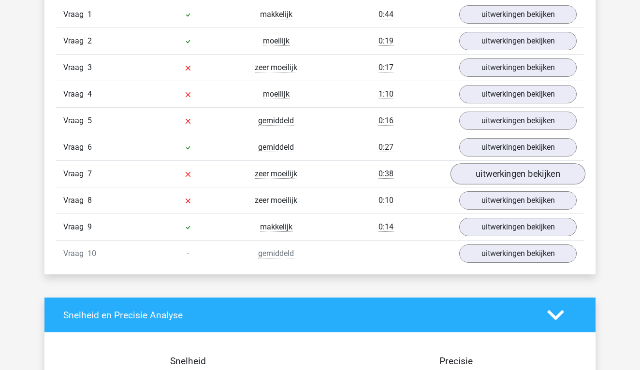
click at [505, 171] on link "uitwerkingen bekijken" at bounding box center [517, 173] width 135 height 21
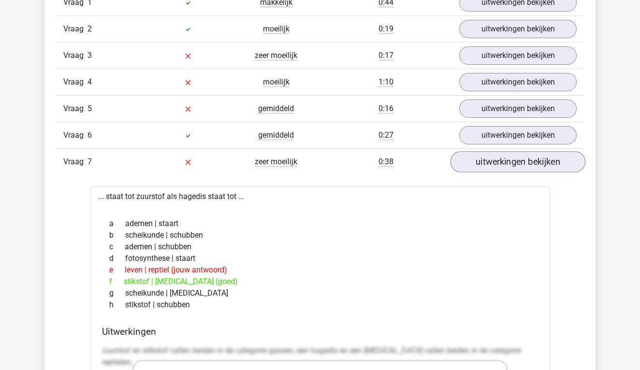
scroll to position [847, 0]
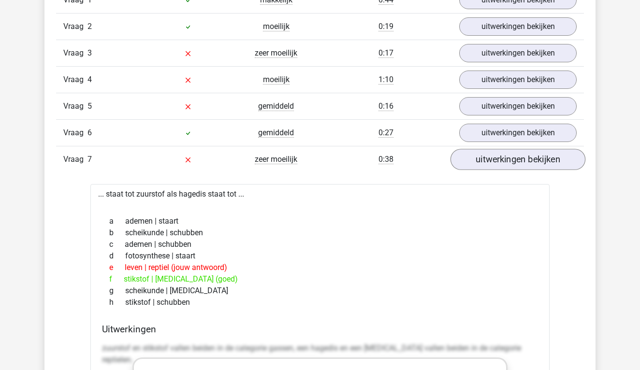
click at [511, 157] on link "uitwerkingen bekijken" at bounding box center [517, 159] width 135 height 21
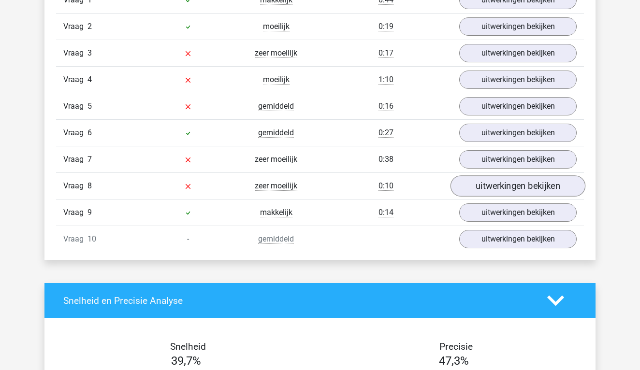
click at [505, 183] on link "uitwerkingen bekijken" at bounding box center [517, 185] width 135 height 21
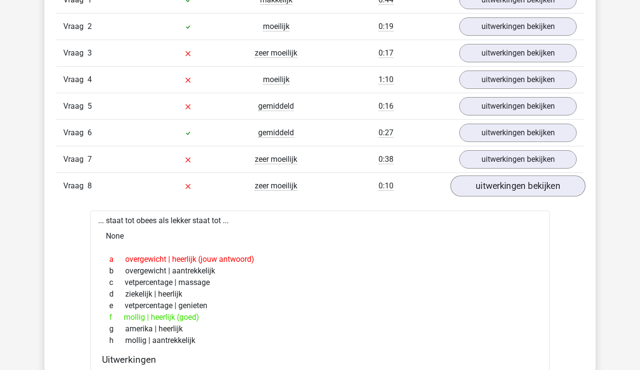
click at [505, 183] on link "uitwerkingen bekijken" at bounding box center [517, 185] width 135 height 21
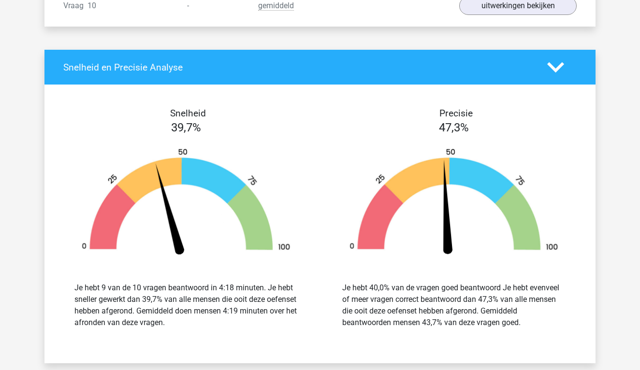
scroll to position [925, 0]
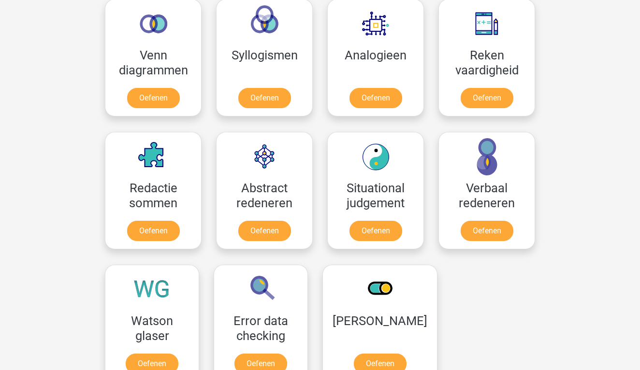
scroll to position [590, 0]
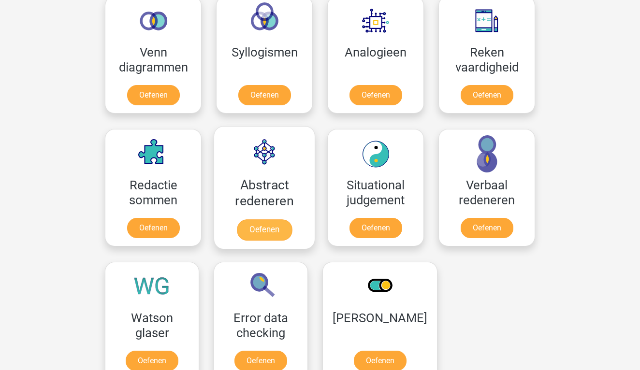
click at [262, 223] on link "Oefenen" at bounding box center [264, 229] width 55 height 21
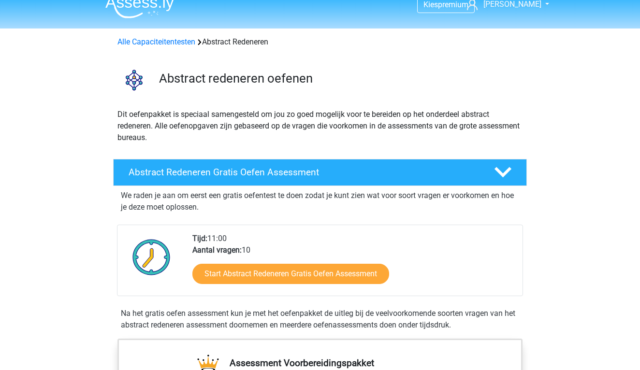
scroll to position [14, 0]
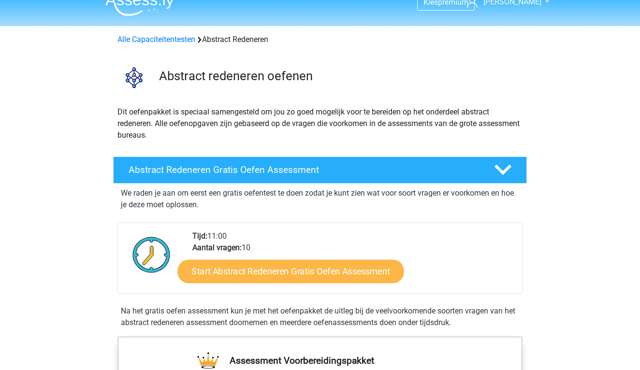
click at [262, 266] on link "Start Abstract Redeneren Gratis Oefen Assessment" at bounding box center [291, 270] width 226 height 23
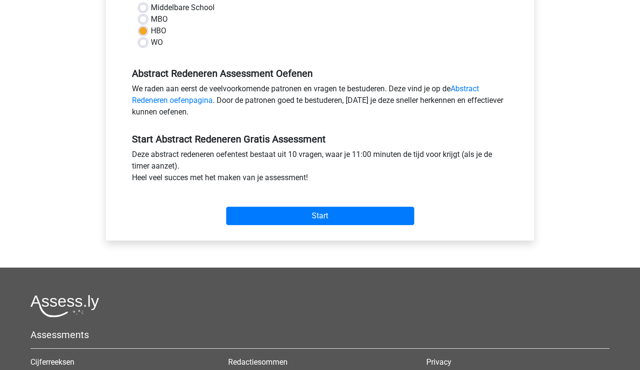
scroll to position [241, 0]
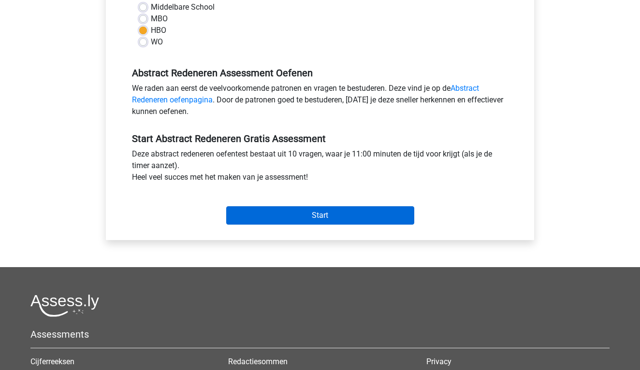
click at [300, 208] on input "Start" at bounding box center [320, 215] width 188 height 18
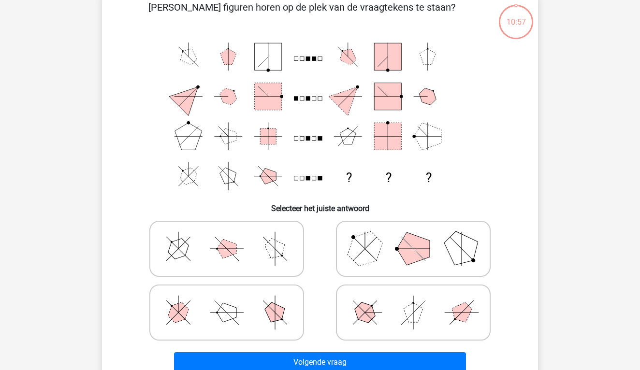
scroll to position [53, 0]
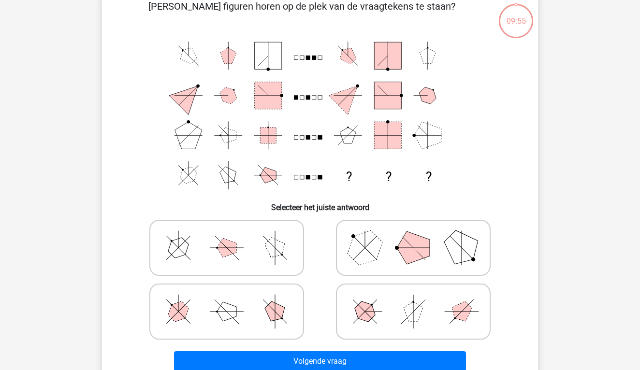
click at [412, 247] on polygon at bounding box center [413, 247] width 33 height 33
click at [413, 236] on input "radio" at bounding box center [416, 233] width 6 height 6
radio input "true"
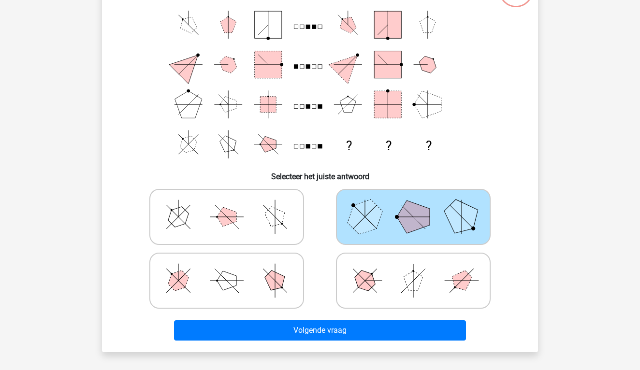
scroll to position [89, 0]
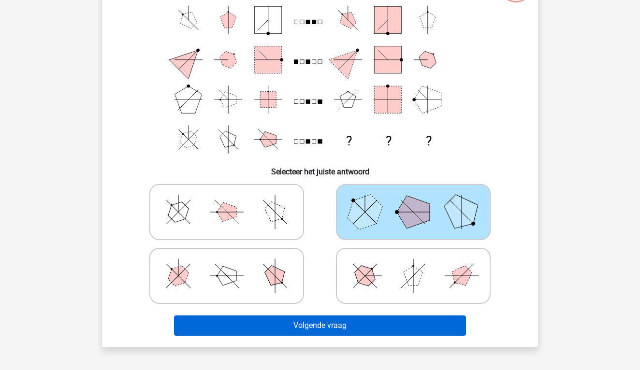
click at [352, 325] on button "Volgende vraag" at bounding box center [320, 326] width 292 height 20
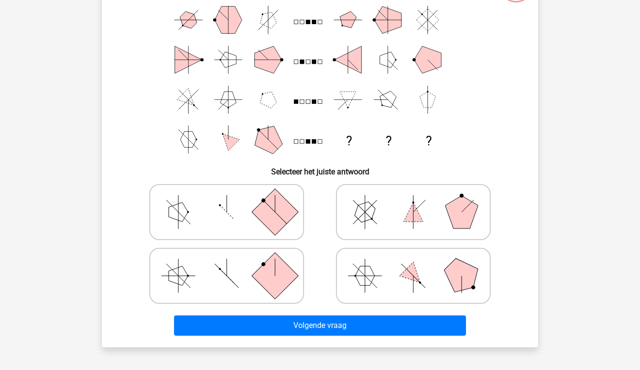
scroll to position [44, 0]
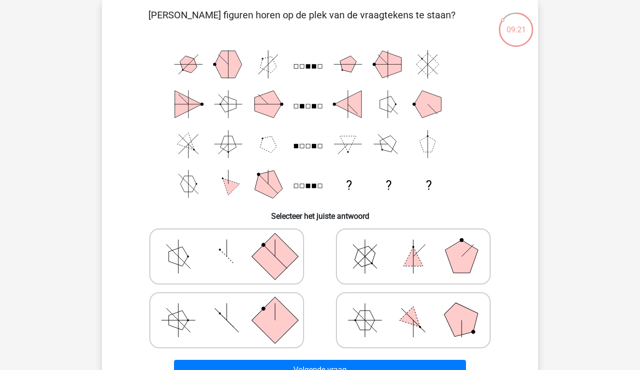
click at [376, 319] on icon at bounding box center [413, 320] width 145 height 48
click at [413, 308] on input "radio" at bounding box center [416, 305] width 6 height 6
radio input "true"
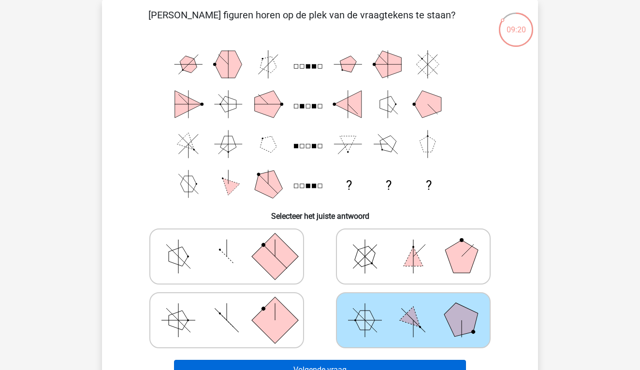
click at [372, 363] on button "Volgende vraag" at bounding box center [320, 370] width 292 height 20
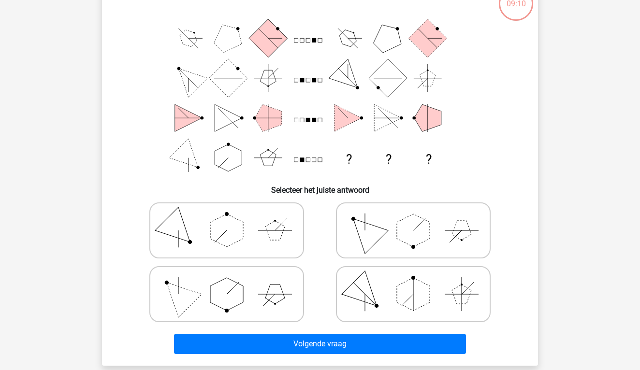
scroll to position [72, 0]
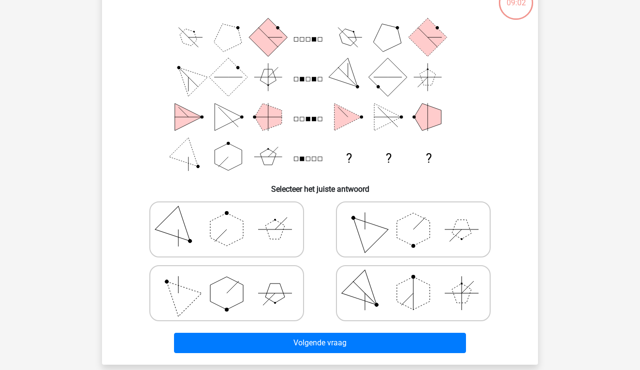
click at [392, 310] on icon at bounding box center [413, 293] width 145 height 48
click at [413, 281] on input "radio" at bounding box center [416, 278] width 6 height 6
radio input "true"
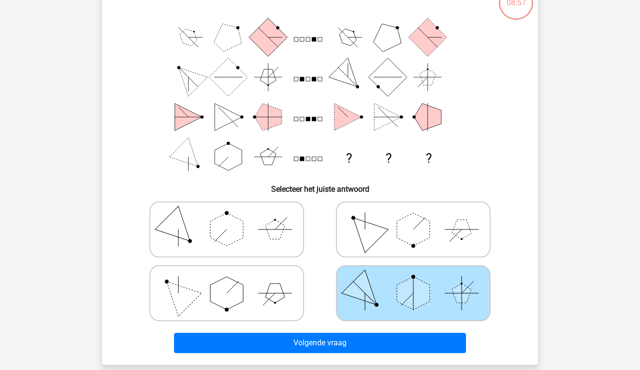
click at [266, 241] on icon at bounding box center [226, 229] width 145 height 48
click at [233, 217] on input "radio" at bounding box center [230, 214] width 6 height 6
radio input "true"
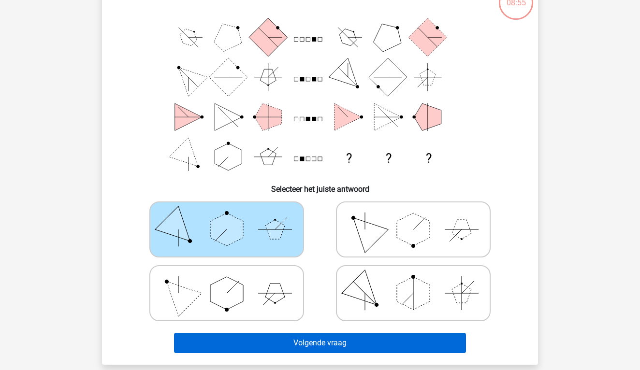
click at [294, 341] on button "Volgende vraag" at bounding box center [320, 343] width 292 height 20
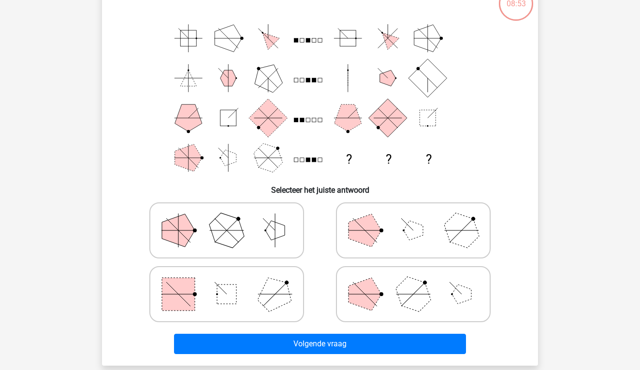
scroll to position [72, 0]
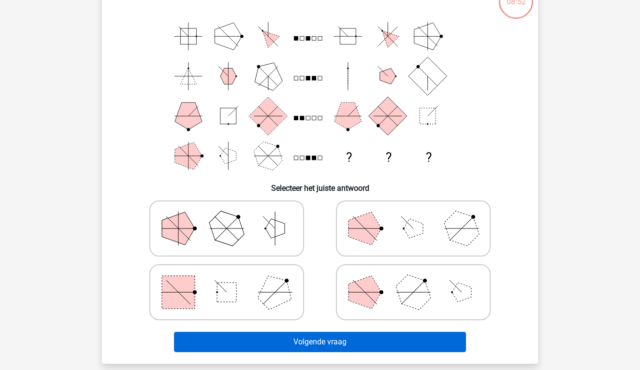
click at [302, 345] on button "Volgende vraag" at bounding box center [320, 342] width 292 height 20
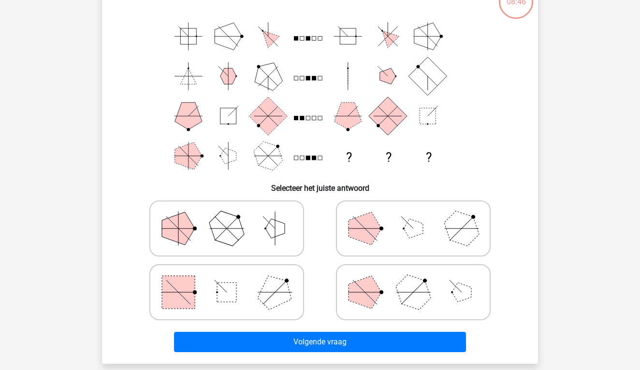
click at [384, 242] on icon at bounding box center [413, 228] width 145 height 48
click at [413, 216] on input "radio" at bounding box center [416, 213] width 6 height 6
radio input "true"
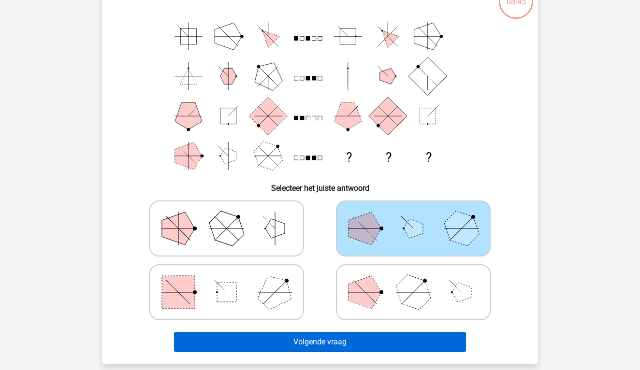
click at [365, 332] on button "Volgende vraag" at bounding box center [320, 342] width 292 height 20
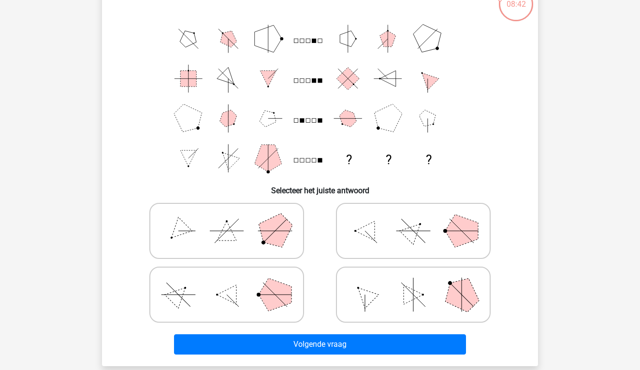
scroll to position [71, 0]
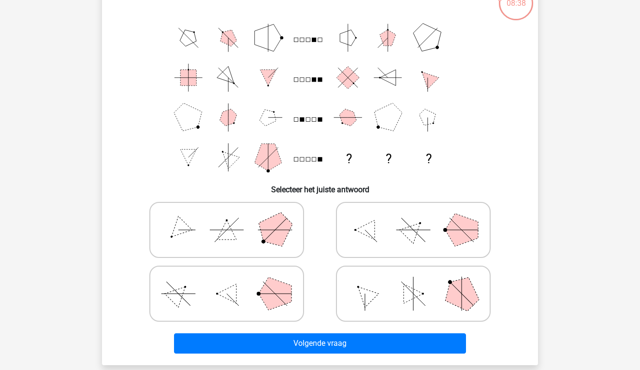
click at [272, 245] on icon at bounding box center [226, 230] width 145 height 48
click at [233, 218] on input "radio" at bounding box center [230, 215] width 6 height 6
radio input "true"
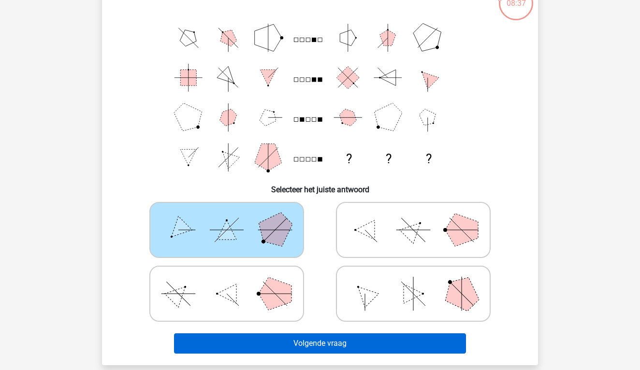
click at [305, 334] on button "Volgende vraag" at bounding box center [320, 343] width 292 height 20
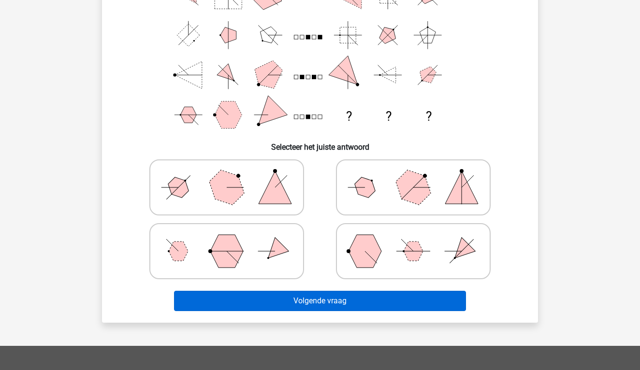
scroll to position [118, 0]
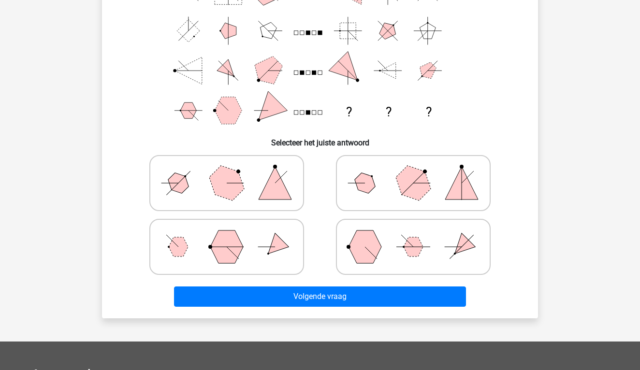
click at [406, 197] on icon at bounding box center [413, 183] width 145 height 48
click at [413, 171] on input "radio" at bounding box center [416, 168] width 6 height 6
radio input "true"
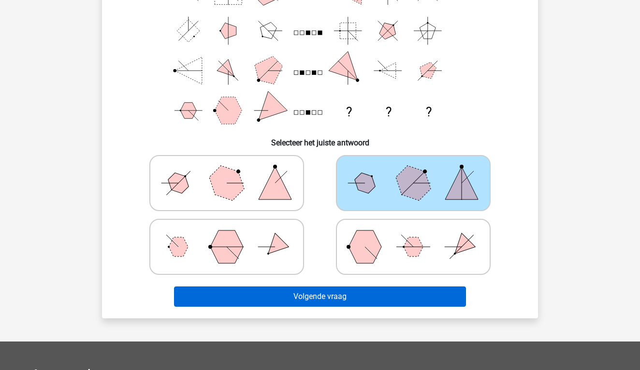
click at [379, 295] on button "Volgende vraag" at bounding box center [320, 297] width 292 height 20
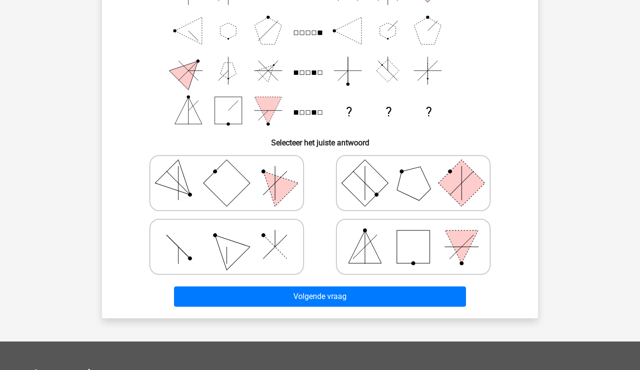
scroll to position [44, 0]
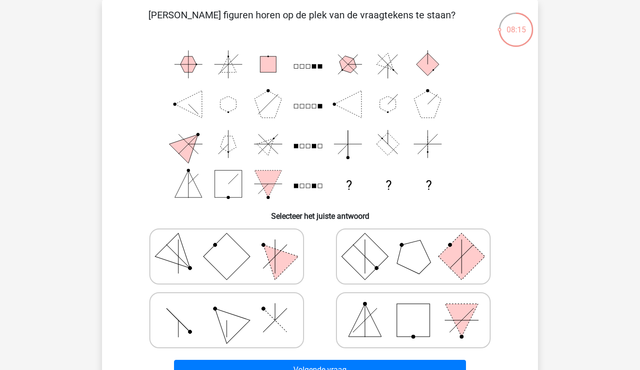
click at [364, 329] on polygon at bounding box center [364, 320] width 33 height 33
click at [413, 308] on input "radio" at bounding box center [416, 305] width 6 height 6
radio input "true"
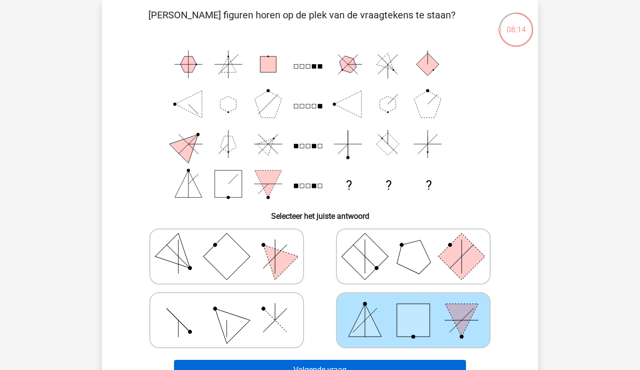
click at [356, 364] on button "Volgende vraag" at bounding box center [320, 370] width 292 height 20
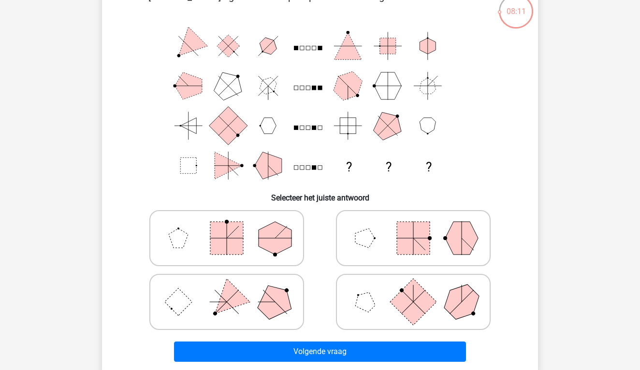
scroll to position [65, 0]
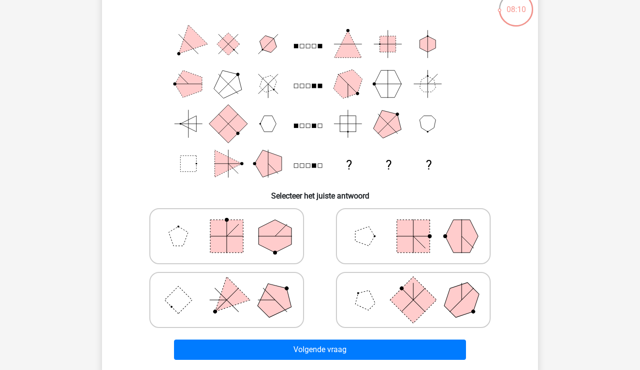
click at [270, 309] on polygon at bounding box center [275, 300] width 46 height 46
click at [233, 288] on input "radio" at bounding box center [230, 285] width 6 height 6
radio input "true"
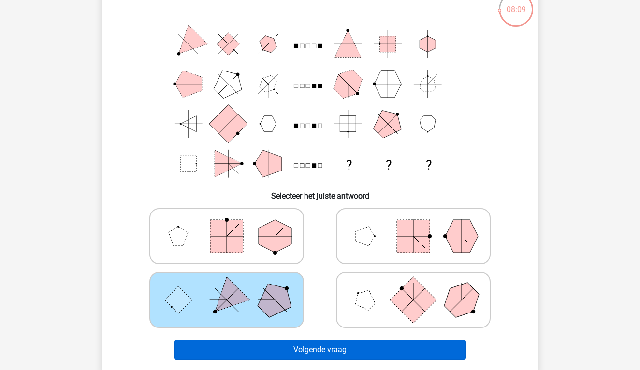
click at [277, 347] on button "Volgende vraag" at bounding box center [320, 350] width 292 height 20
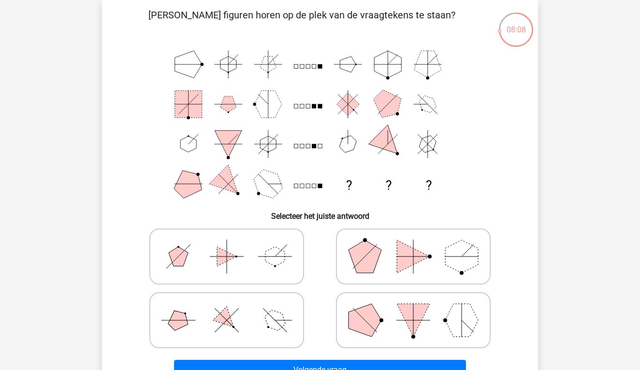
scroll to position [58, 0]
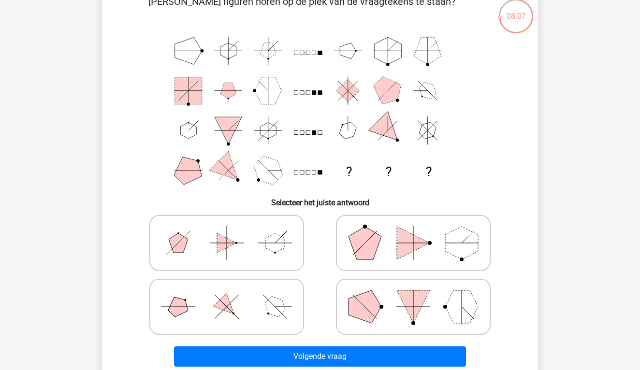
click at [268, 258] on icon at bounding box center [226, 243] width 145 height 48
click at [233, 231] on input "radio" at bounding box center [230, 228] width 6 height 6
radio input "true"
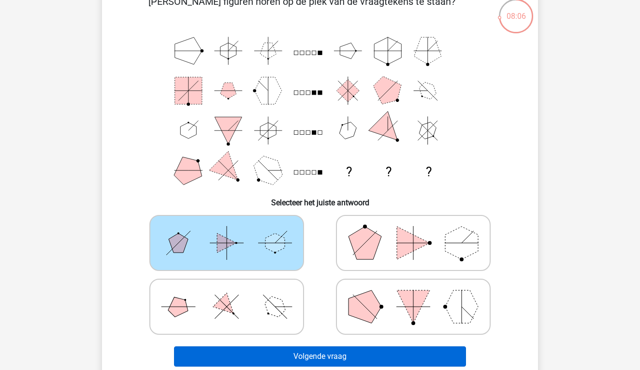
click at [310, 351] on button "Volgende vraag" at bounding box center [320, 356] width 292 height 20
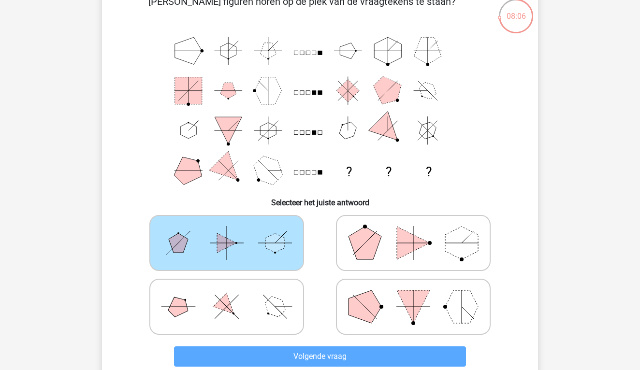
scroll to position [44, 0]
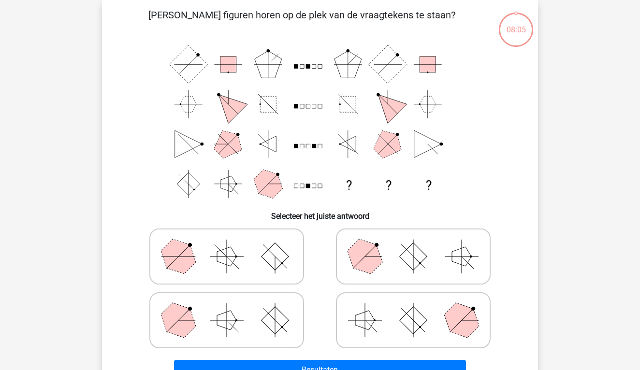
click at [395, 311] on icon at bounding box center [413, 320] width 145 height 48
click at [413, 308] on input "radio" at bounding box center [416, 305] width 6 height 6
radio input "true"
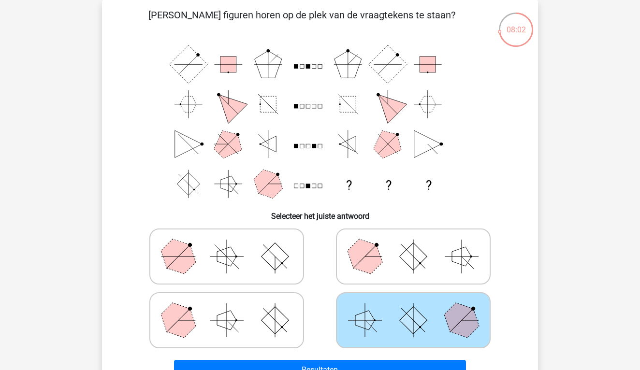
click at [367, 359] on div "Resultaten" at bounding box center [319, 368] width 405 height 32
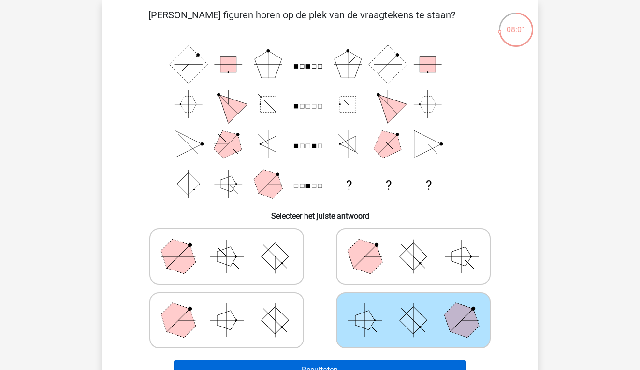
click at [367, 365] on button "Resultaten" at bounding box center [320, 370] width 292 height 20
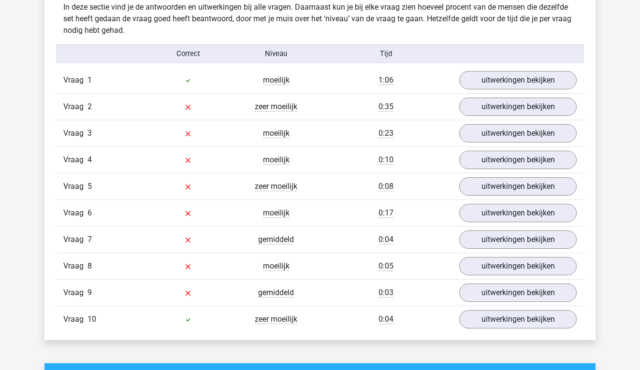
scroll to position [768, 0]
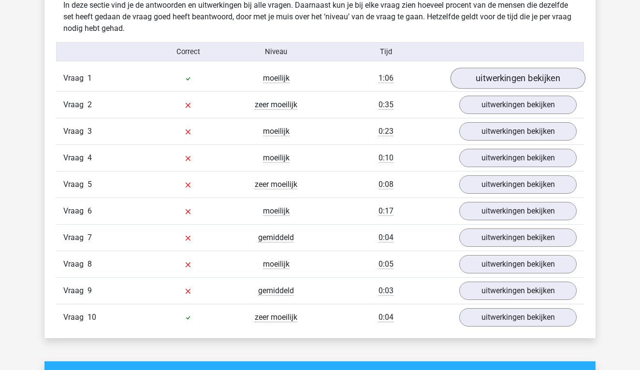
click at [506, 75] on link "uitwerkingen bekijken" at bounding box center [517, 78] width 135 height 21
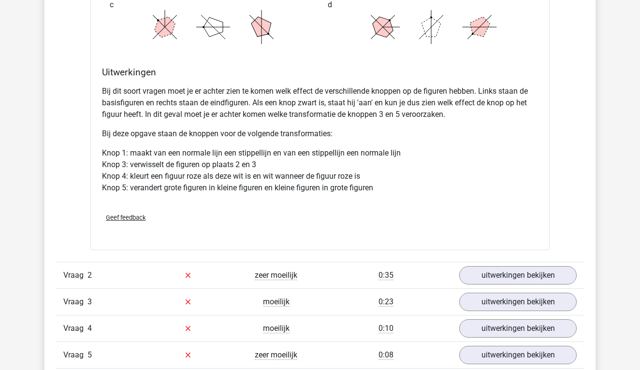
scroll to position [1178, 0]
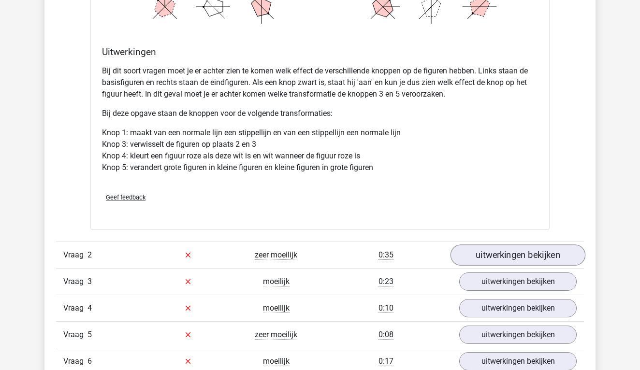
click at [520, 251] on link "uitwerkingen bekijken" at bounding box center [517, 255] width 135 height 21
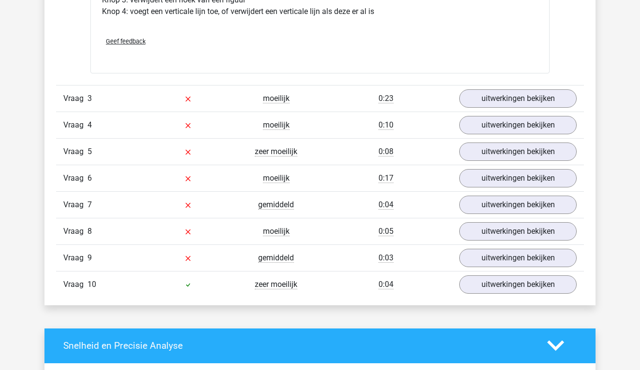
scroll to position [1922, 0]
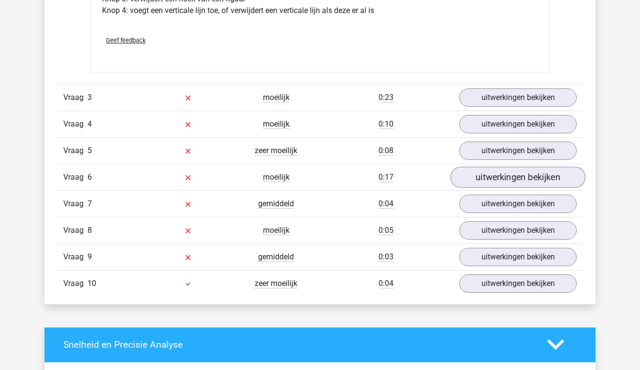
click at [520, 173] on link "uitwerkingen bekijken" at bounding box center [517, 177] width 135 height 21
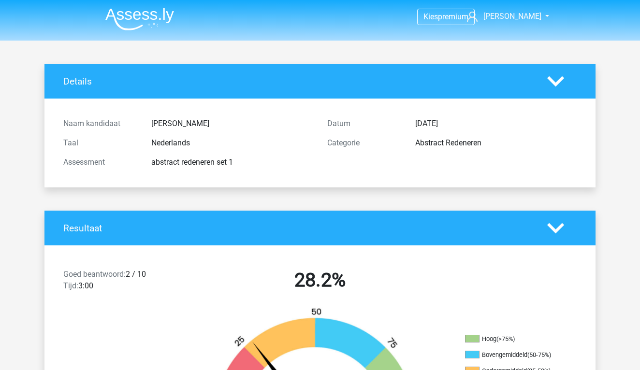
scroll to position [0, 0]
click at [155, 19] on img at bounding box center [139, 19] width 69 height 23
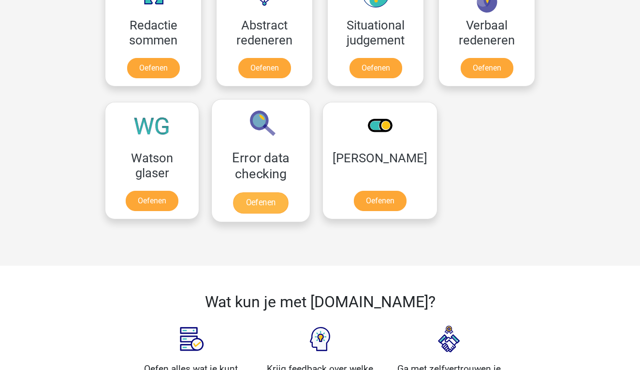
scroll to position [746, 0]
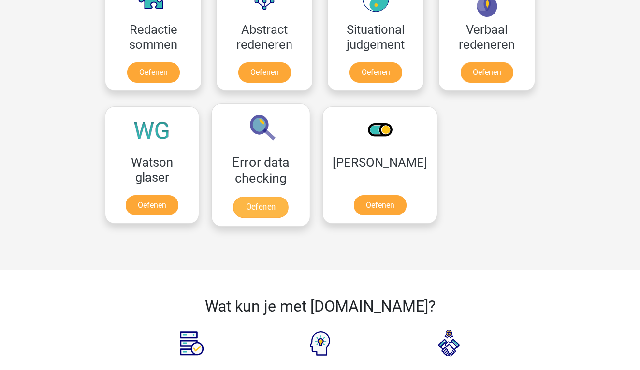
click at [281, 197] on link "Oefenen" at bounding box center [260, 207] width 55 height 21
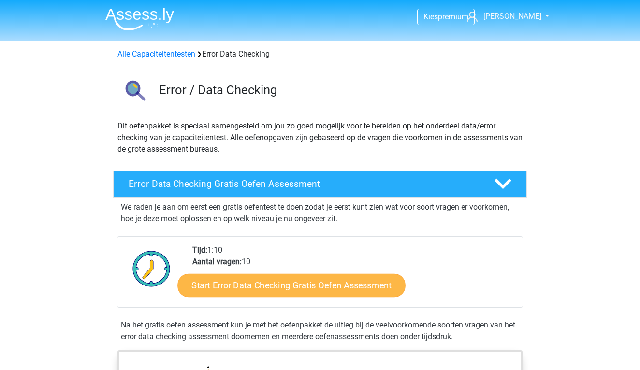
click at [287, 283] on link "Start Error Data Checking Gratis Oefen Assessment" at bounding box center [292, 285] width 228 height 23
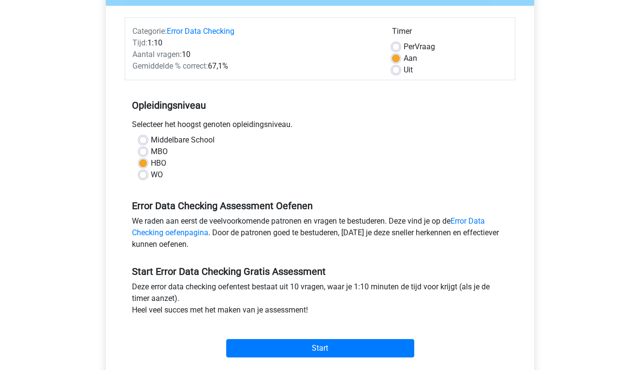
scroll to position [114, 0]
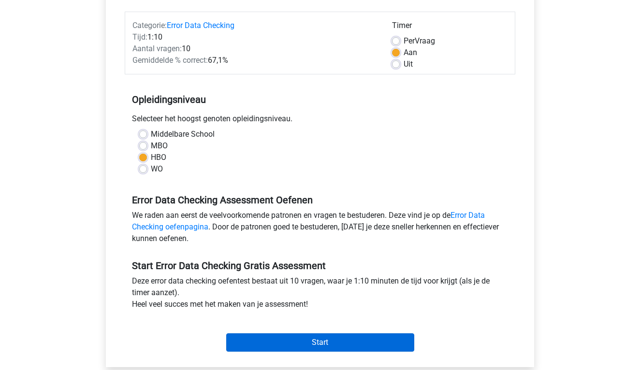
click at [283, 344] on input "Start" at bounding box center [320, 342] width 188 height 18
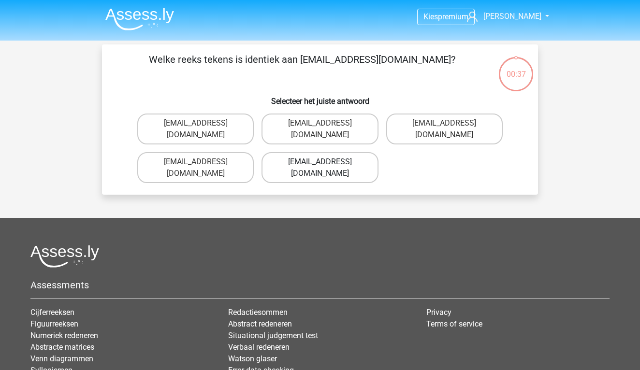
click at [337, 152] on label "[EMAIL_ADDRESS][DOMAIN_NAME]" at bounding box center [319, 167] width 116 height 31
click at [326, 162] on input "[EMAIL_ADDRESS][DOMAIN_NAME]" at bounding box center [323, 165] width 6 height 6
radio input "true"
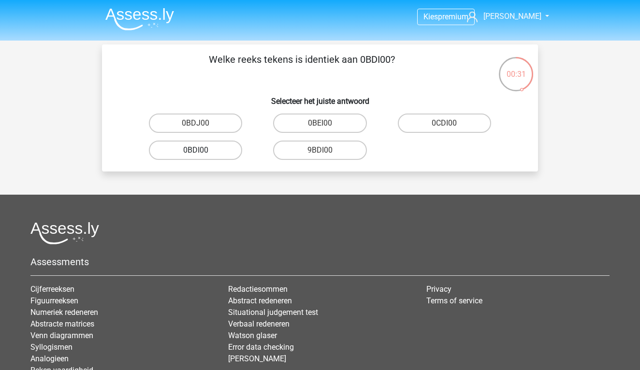
click at [214, 155] on label "0BDI00" at bounding box center [195, 150] width 93 height 19
click at [202, 155] on input "0BDI00" at bounding box center [199, 153] width 6 height 6
radio input "true"
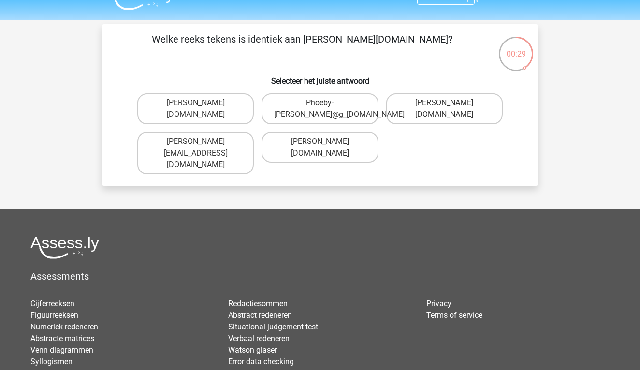
scroll to position [17, 0]
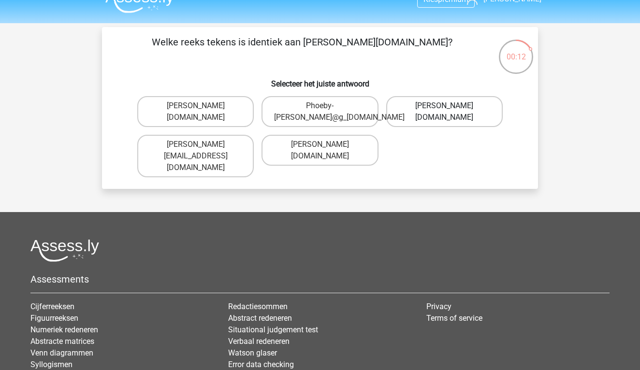
click at [486, 110] on label "[PERSON_NAME][DOMAIN_NAME]" at bounding box center [444, 111] width 116 height 31
click at [450, 110] on input "[PERSON_NAME][DOMAIN_NAME]" at bounding box center [447, 109] width 6 height 6
radio input "true"
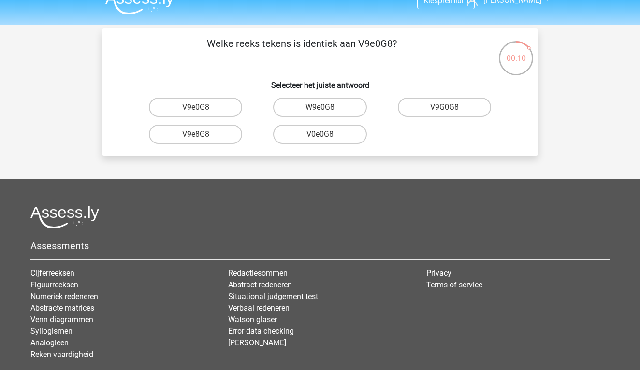
scroll to position [15, 0]
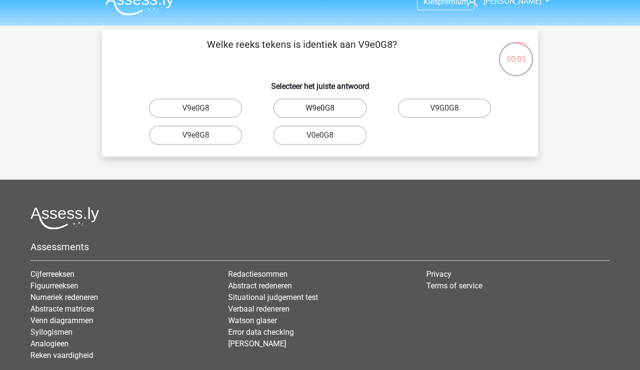
click at [337, 111] on label "W9e0G8" at bounding box center [319, 108] width 93 height 19
click at [326, 111] on input "W9e0G8" at bounding box center [323, 111] width 6 height 6
radio input "true"
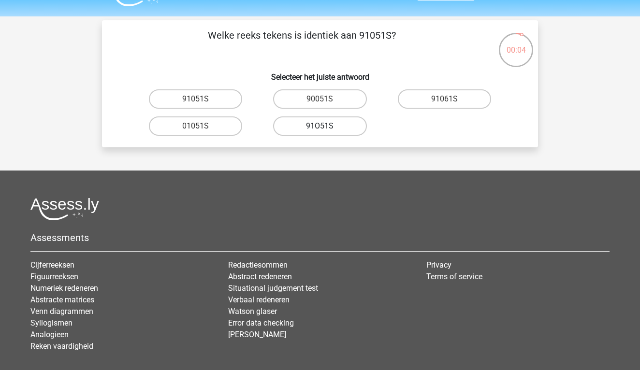
scroll to position [23, 0]
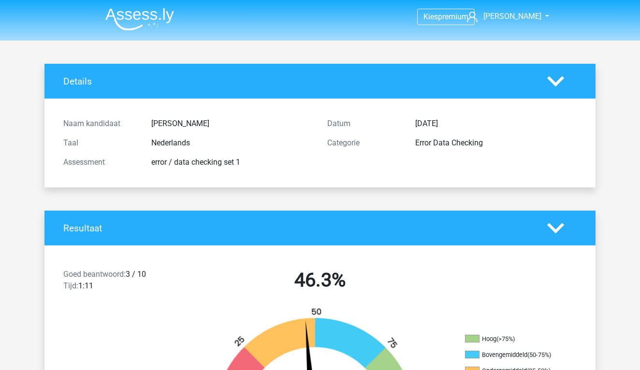
click at [146, 19] on img at bounding box center [139, 19] width 69 height 23
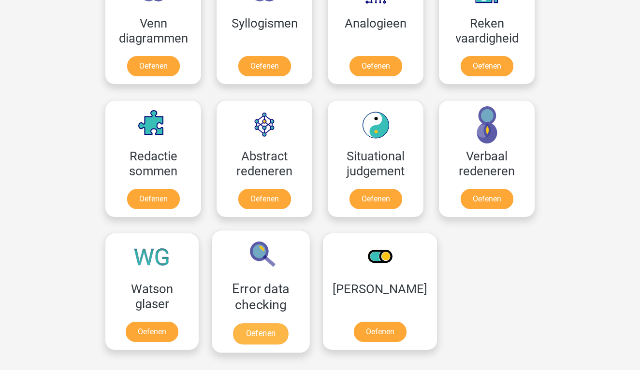
scroll to position [621, 0]
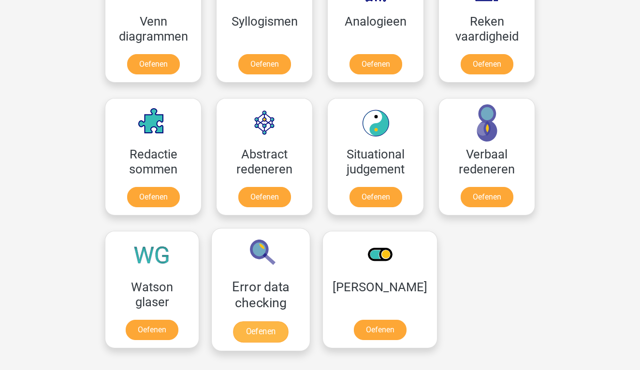
click at [264, 321] on link "Oefenen" at bounding box center [260, 331] width 55 height 21
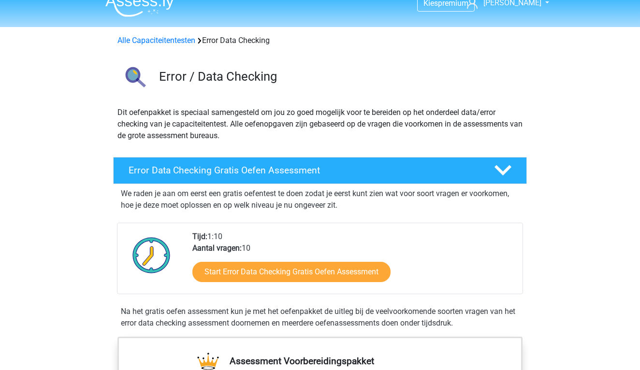
scroll to position [15, 0]
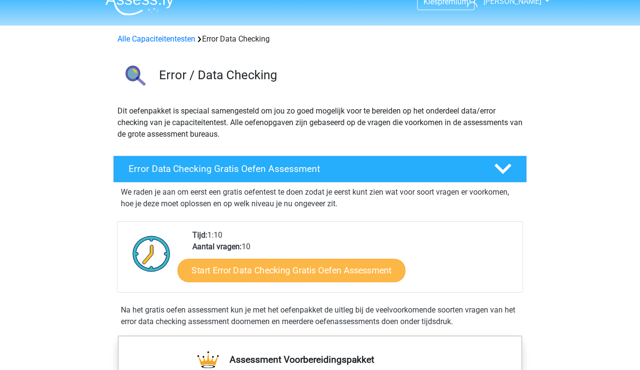
click at [263, 270] on link "Start Error Data Checking Gratis Oefen Assessment" at bounding box center [292, 270] width 228 height 23
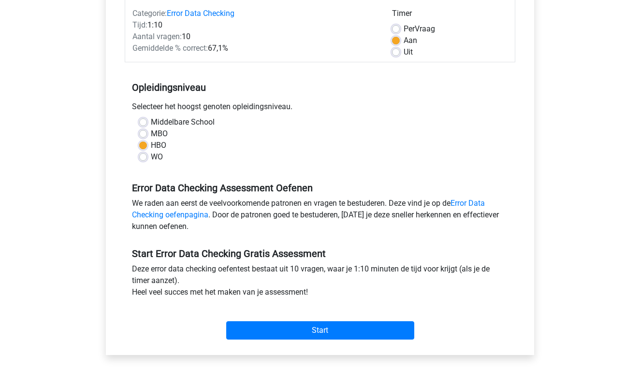
scroll to position [127, 0]
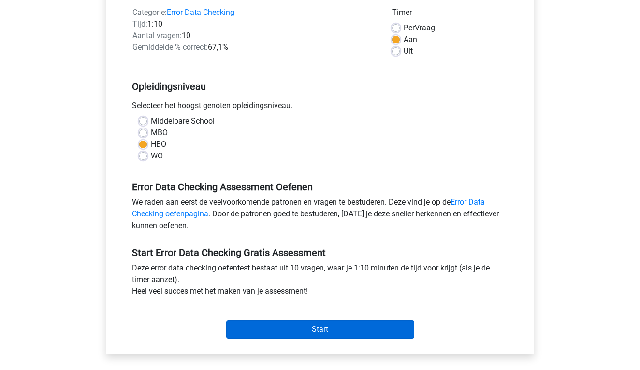
click at [273, 328] on input "Start" at bounding box center [320, 329] width 188 height 18
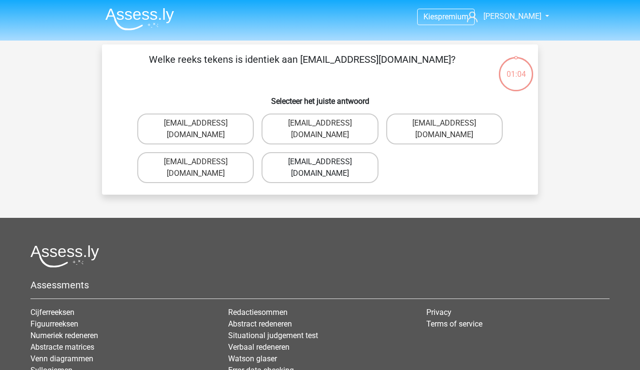
click at [349, 152] on label "Evie_Meade@jointmail.com.uk" at bounding box center [319, 167] width 116 height 31
click at [326, 162] on input "Evie_Meade@jointmail.com.uk" at bounding box center [323, 165] width 6 height 6
radio input "true"
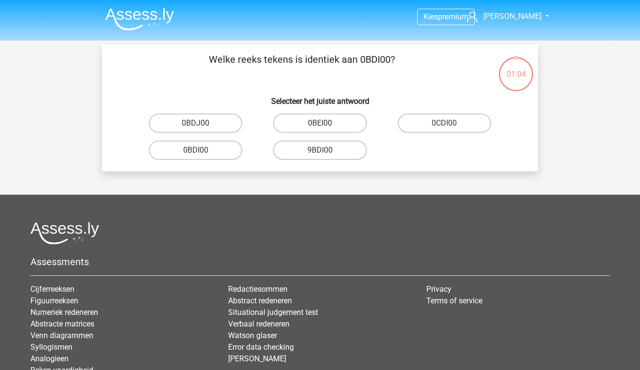
scroll to position [44, 0]
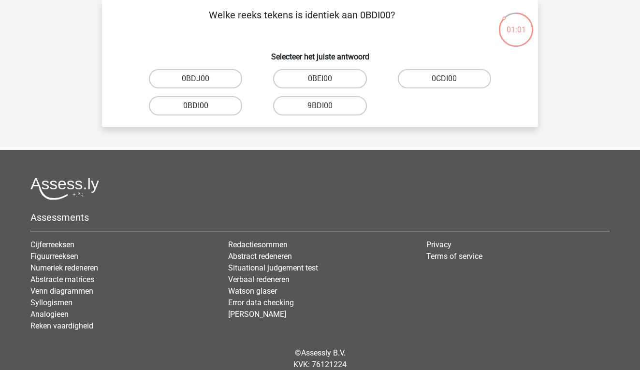
click at [208, 105] on label "0BDI00" at bounding box center [195, 105] width 93 height 19
click at [202, 106] on input "0BDI00" at bounding box center [199, 109] width 6 height 6
radio input "true"
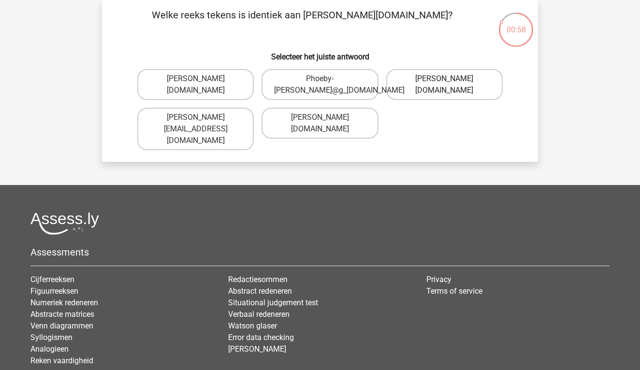
click at [448, 89] on label "Phoebe-Patterson@g_mail.gr" at bounding box center [444, 84] width 116 height 31
click at [448, 85] on input "Phoebe-Patterson@g_mail.gr" at bounding box center [447, 82] width 6 height 6
radio input "true"
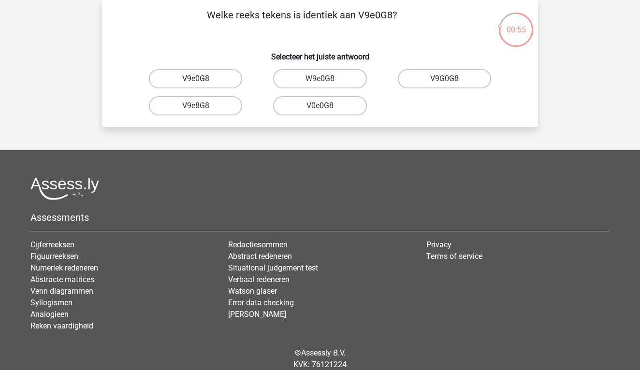
click at [213, 80] on label "V9e0G8" at bounding box center [195, 78] width 93 height 19
click at [202, 80] on input "V9e0G8" at bounding box center [199, 82] width 6 height 6
radio input "true"
click at [213, 80] on label "91051S" at bounding box center [195, 78] width 93 height 19
click at [202, 80] on input "91051S" at bounding box center [199, 82] width 6 height 6
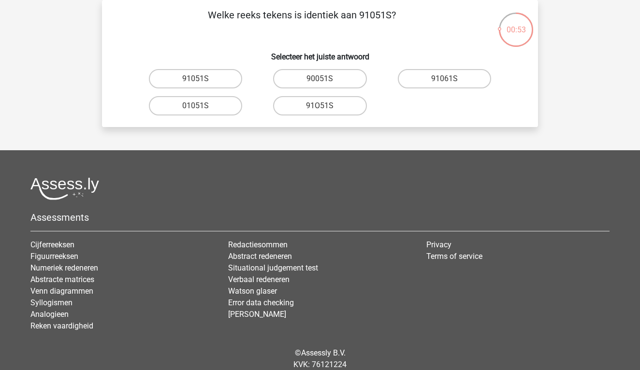
radio input "true"
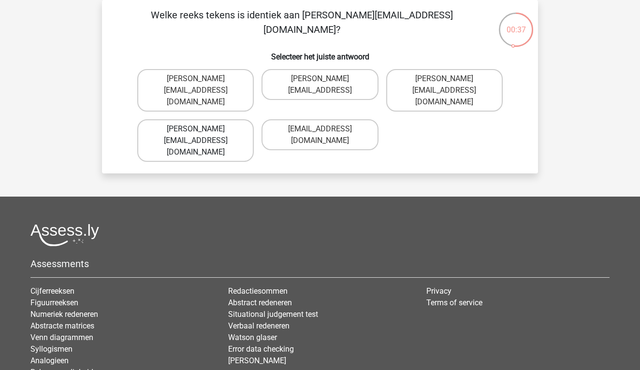
click at [235, 119] on label "Connor.Paterson@mailme.com" at bounding box center [195, 140] width 116 height 43
click at [202, 129] on input "Connor.Paterson@mailme.com" at bounding box center [199, 132] width 6 height 6
radio input "true"
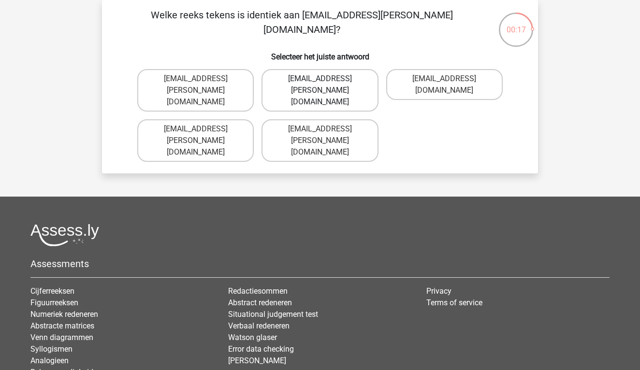
click at [360, 86] on label "Ava-Carroll@mailme.uk.com" at bounding box center [319, 90] width 116 height 43
click at [326, 85] on input "Ava-Carroll@mailme.uk.com" at bounding box center [323, 82] width 6 height 6
radio input "true"
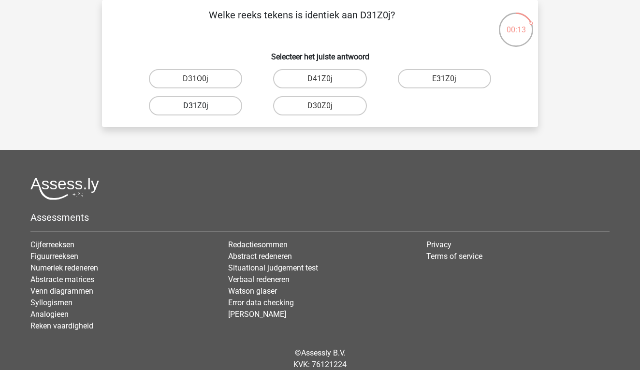
click at [225, 108] on label "D31Z0j" at bounding box center [195, 105] width 93 height 19
click at [202, 108] on input "D31Z0j" at bounding box center [199, 109] width 6 height 6
radio input "true"
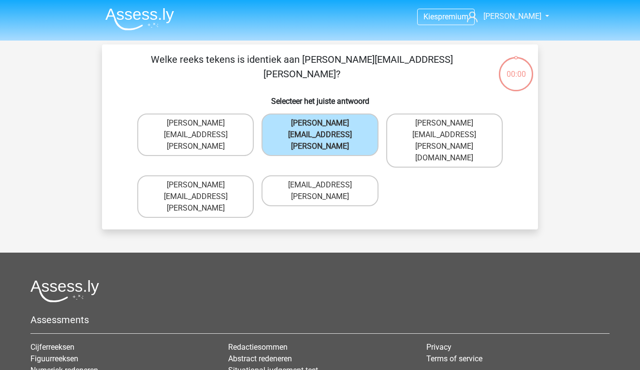
scroll to position [44, 0]
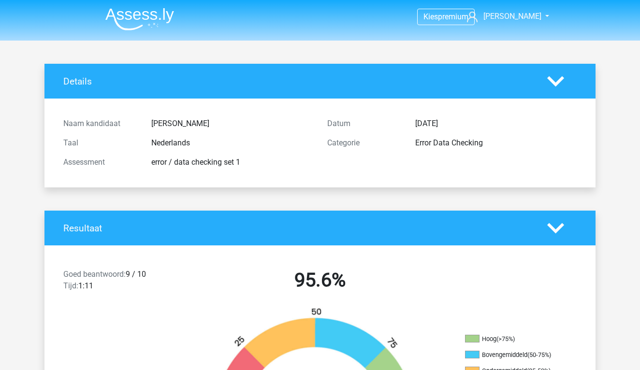
click at [124, 14] on img at bounding box center [139, 19] width 69 height 23
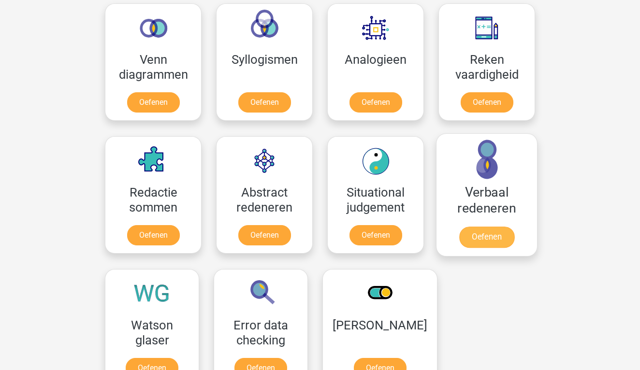
scroll to position [580, 0]
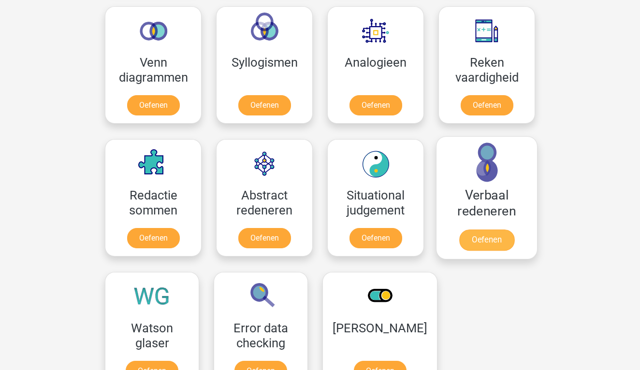
click at [461, 230] on link "Oefenen" at bounding box center [486, 240] width 55 height 21
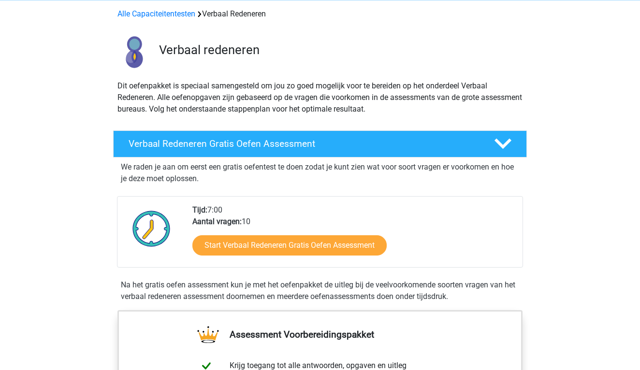
scroll to position [54, 0]
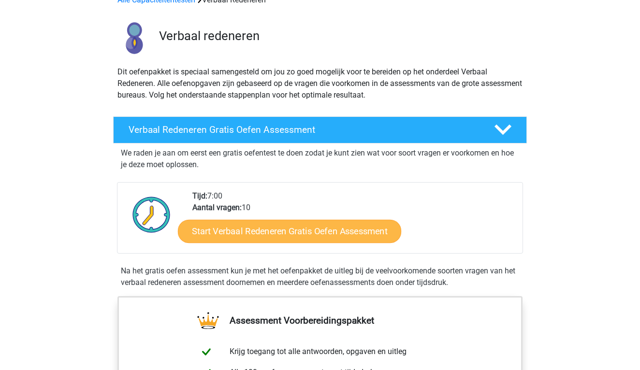
click at [339, 224] on link "Start Verbaal Redeneren Gratis Oefen Assessment" at bounding box center [289, 231] width 223 height 23
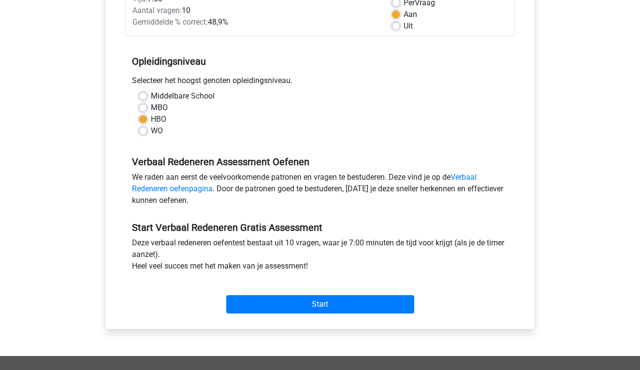
scroll to position [154, 0]
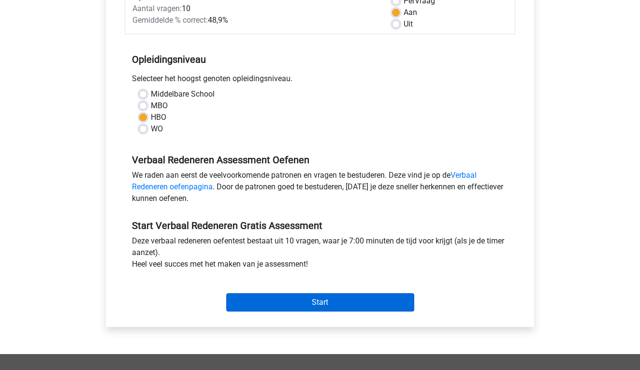
click at [326, 310] on input "Start" at bounding box center [320, 302] width 188 height 18
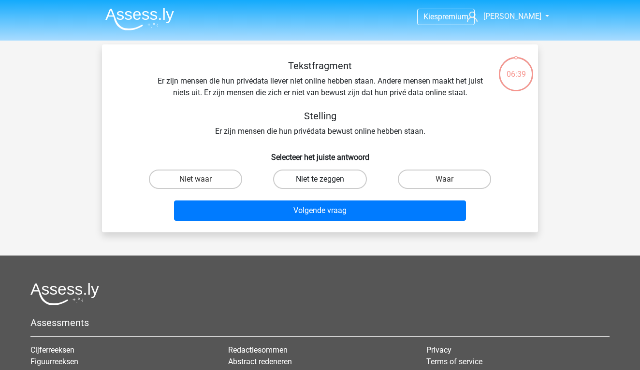
click at [335, 180] on label "Niet te zeggen" at bounding box center [319, 179] width 93 height 19
click at [326, 180] on input "Niet te zeggen" at bounding box center [323, 182] width 6 height 6
radio input "true"
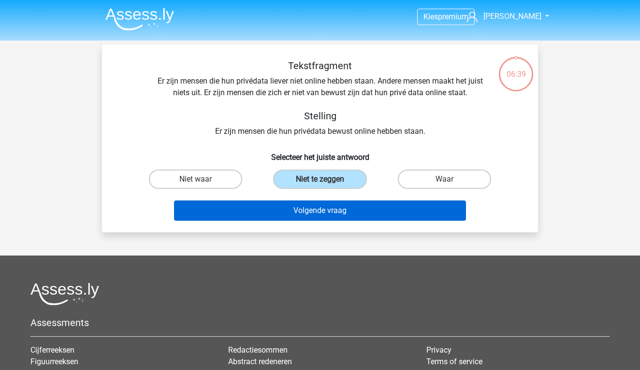
click at [331, 212] on button "Volgende vraag" at bounding box center [320, 211] width 292 height 20
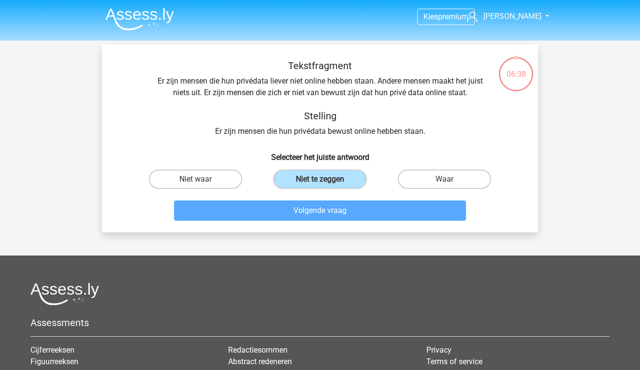
scroll to position [44, 0]
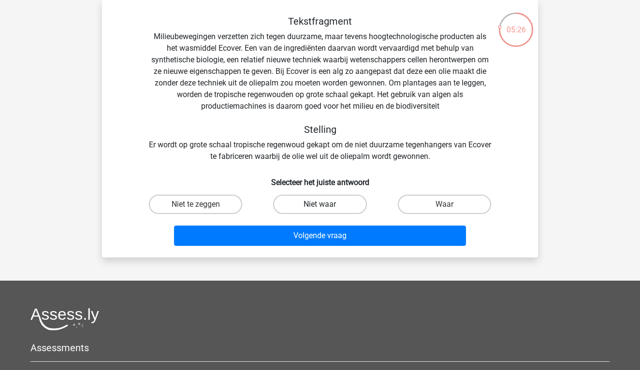
click at [297, 207] on label "Niet waar" at bounding box center [319, 204] width 93 height 19
click at [320, 207] on input "Niet waar" at bounding box center [323, 207] width 6 height 6
radio input "true"
click at [220, 205] on label "Niet te zeggen" at bounding box center [195, 204] width 93 height 19
click at [202, 205] on input "Niet te zeggen" at bounding box center [199, 207] width 6 height 6
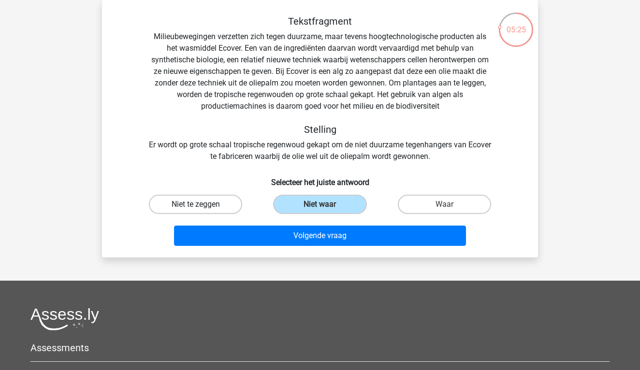
radio input "true"
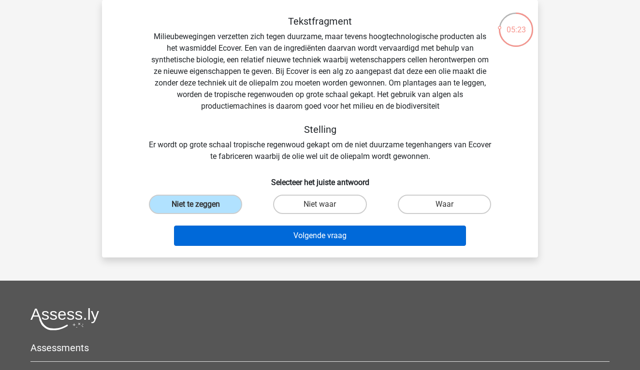
click at [274, 239] on button "Volgende vraag" at bounding box center [320, 236] width 292 height 20
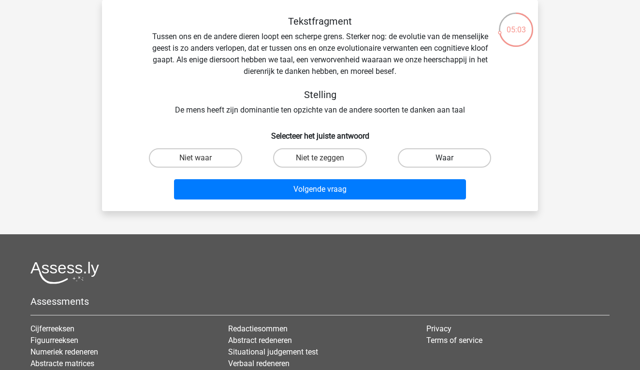
click at [422, 163] on label "Waar" at bounding box center [444, 157] width 93 height 19
click at [444, 163] on input "Waar" at bounding box center [447, 161] width 6 height 6
radio input "true"
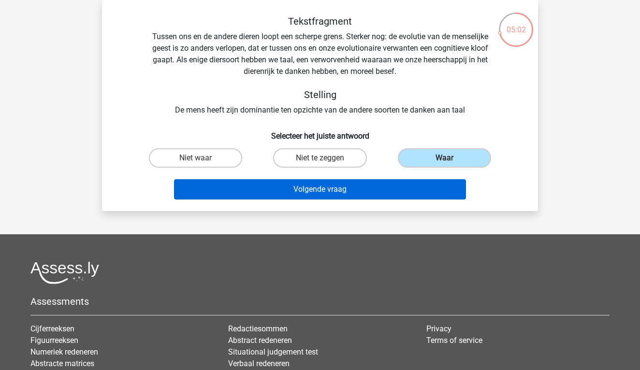
click at [413, 198] on button "Volgende vraag" at bounding box center [320, 189] width 292 height 20
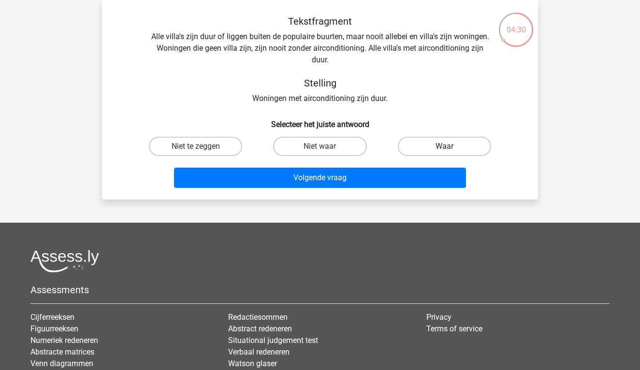
click at [441, 141] on label "Waar" at bounding box center [444, 146] width 93 height 19
click at [444, 146] on input "Waar" at bounding box center [447, 149] width 6 height 6
radio input "true"
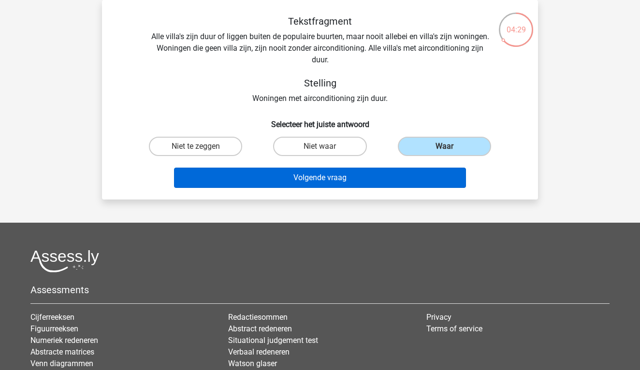
click at [425, 174] on button "Volgende vraag" at bounding box center [320, 178] width 292 height 20
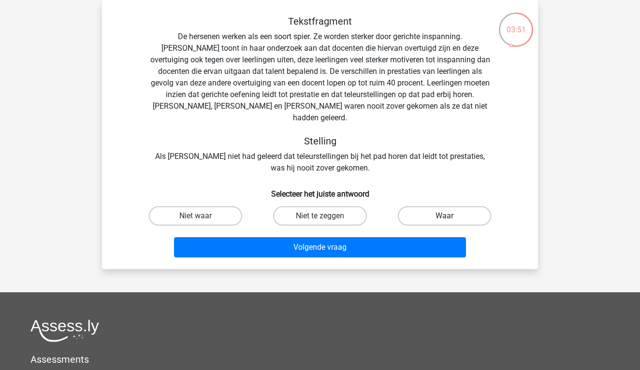
click at [433, 207] on label "Waar" at bounding box center [444, 215] width 93 height 19
click at [444, 216] on input "Waar" at bounding box center [447, 219] width 6 height 6
radio input "true"
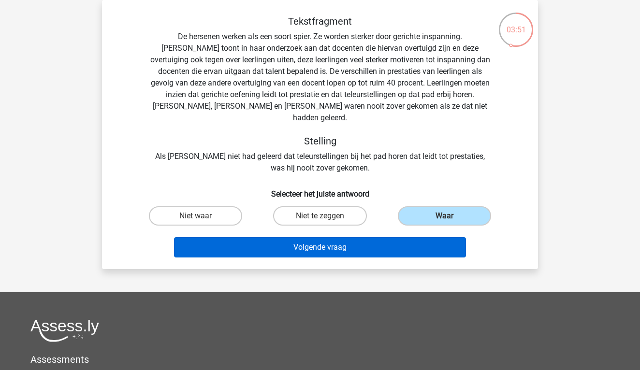
click at [419, 237] on button "Volgende vraag" at bounding box center [320, 247] width 292 height 20
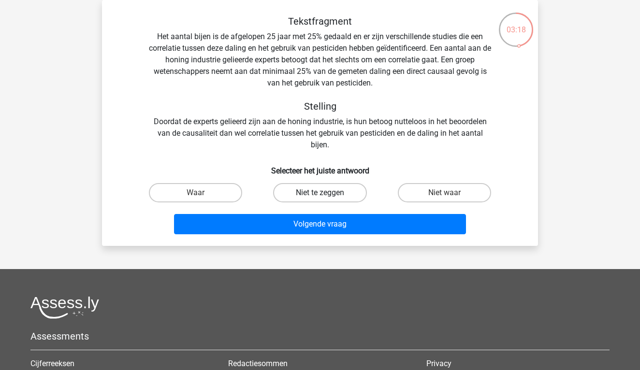
click at [335, 197] on label "Niet te zeggen" at bounding box center [319, 192] width 93 height 19
click at [326, 197] on input "Niet te zeggen" at bounding box center [323, 196] width 6 height 6
radio input "true"
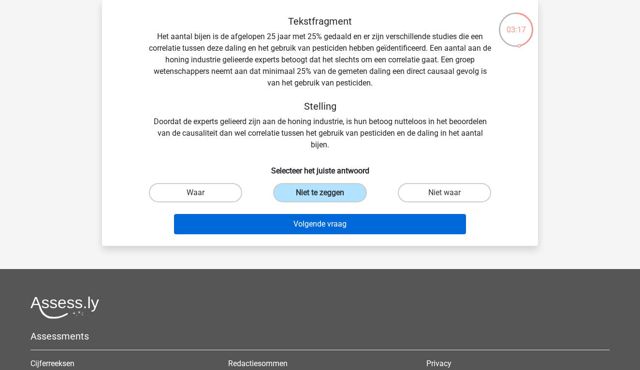
click at [335, 232] on button "Volgende vraag" at bounding box center [320, 224] width 292 height 20
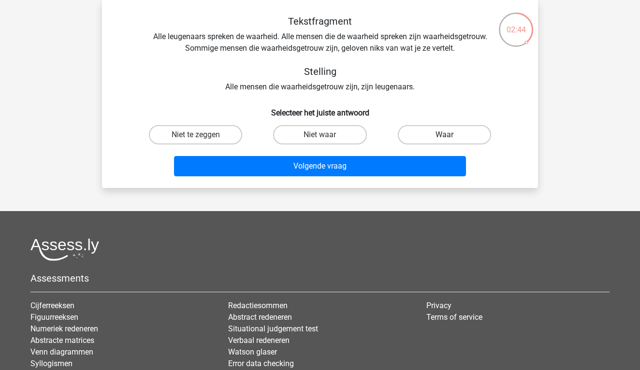
click at [425, 137] on label "Waar" at bounding box center [444, 134] width 93 height 19
click at [444, 137] on input "Waar" at bounding box center [447, 138] width 6 height 6
radio input "true"
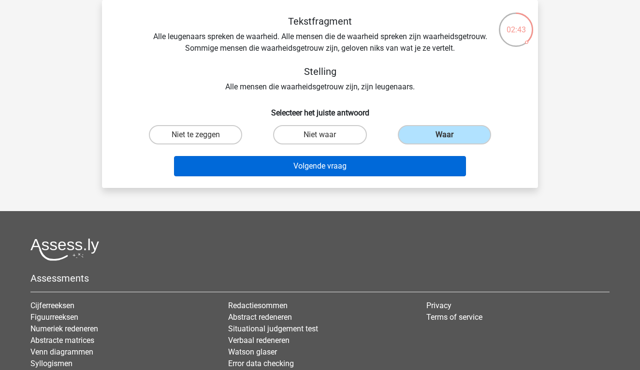
click at [410, 168] on button "Volgende vraag" at bounding box center [320, 166] width 292 height 20
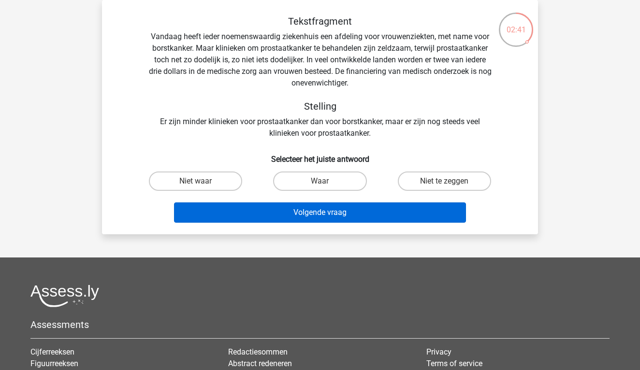
click at [395, 215] on button "Volgende vraag" at bounding box center [320, 212] width 292 height 20
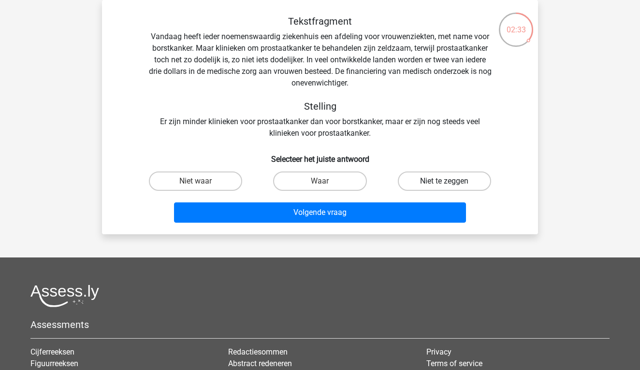
click at [416, 178] on label "Niet te zeggen" at bounding box center [444, 181] width 93 height 19
click at [444, 181] on input "Niet te zeggen" at bounding box center [447, 184] width 6 height 6
radio input "true"
click at [411, 201] on div "Volgende vraag" at bounding box center [319, 211] width 405 height 32
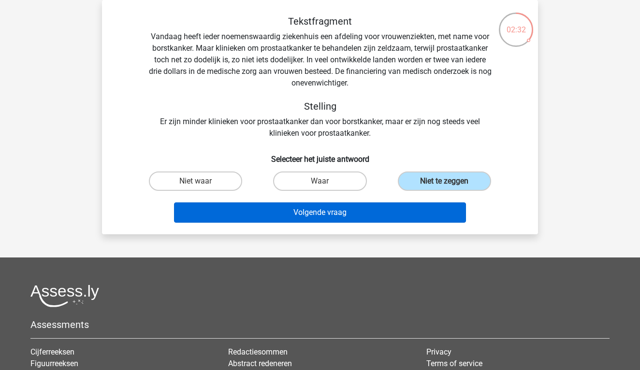
click at [405, 216] on button "Volgende vraag" at bounding box center [320, 212] width 292 height 20
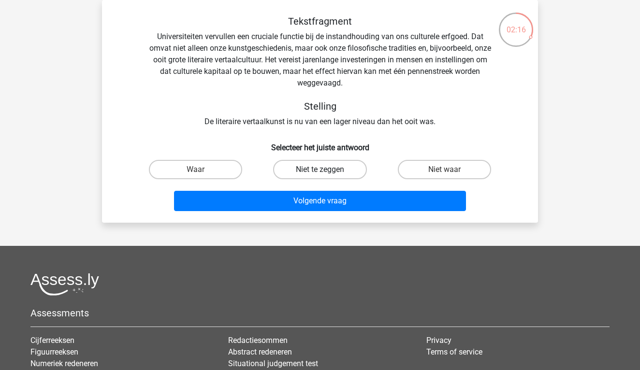
click at [321, 168] on label "Niet te zeggen" at bounding box center [319, 169] width 93 height 19
click at [321, 170] on input "Niet te zeggen" at bounding box center [323, 173] width 6 height 6
radio input "true"
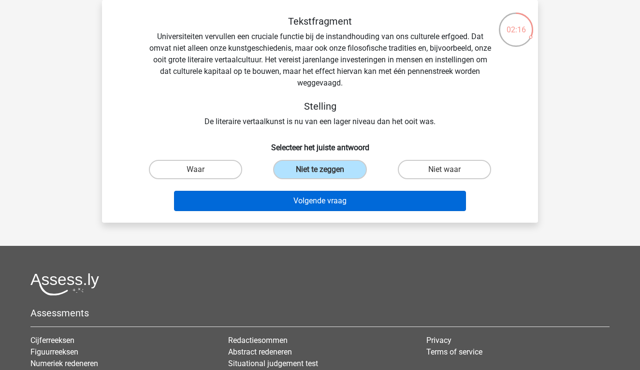
click at [321, 193] on button "Volgende vraag" at bounding box center [320, 201] width 292 height 20
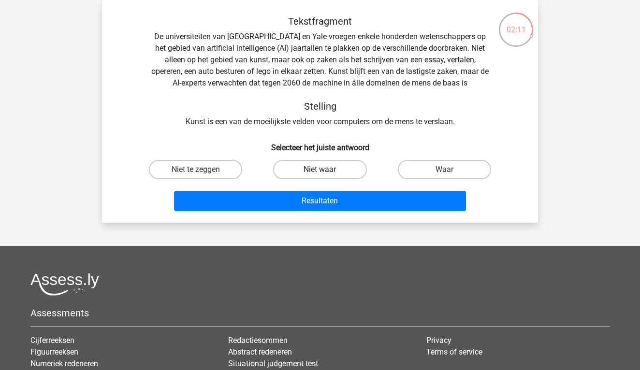
click at [314, 170] on label "Niet waar" at bounding box center [319, 169] width 93 height 19
click at [320, 170] on input "Niet waar" at bounding box center [323, 173] width 6 height 6
radio input "true"
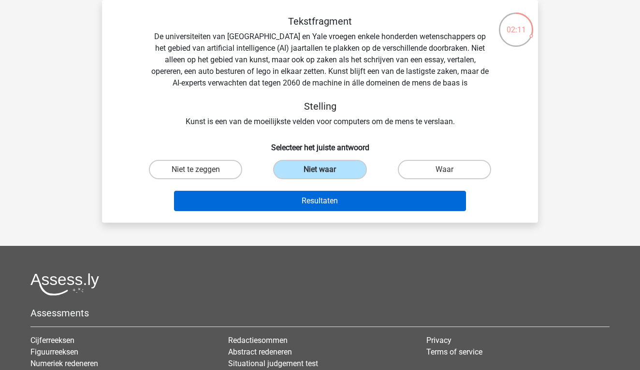
click at [317, 199] on button "Resultaten" at bounding box center [320, 201] width 292 height 20
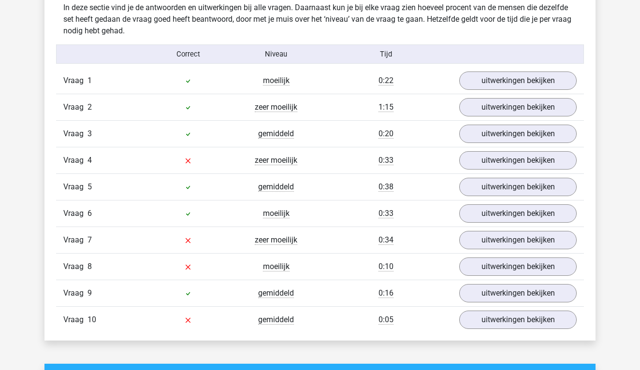
scroll to position [769, 0]
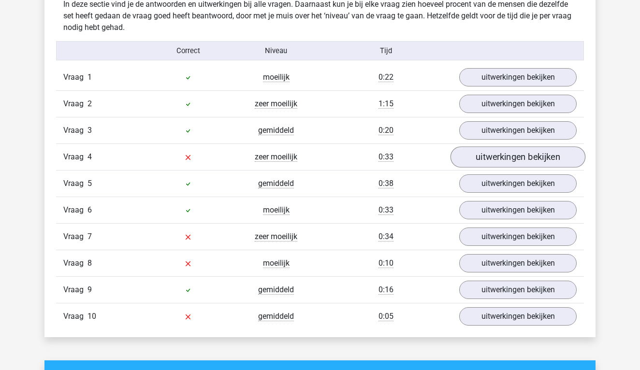
click at [523, 165] on link "uitwerkingen bekijken" at bounding box center [517, 156] width 135 height 21
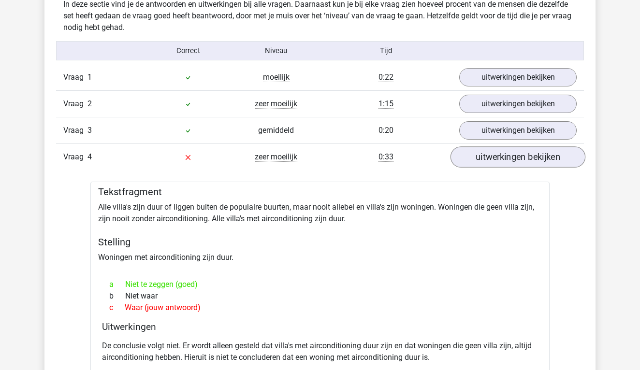
click at [521, 160] on link "uitwerkingen bekijken" at bounding box center [517, 156] width 135 height 21
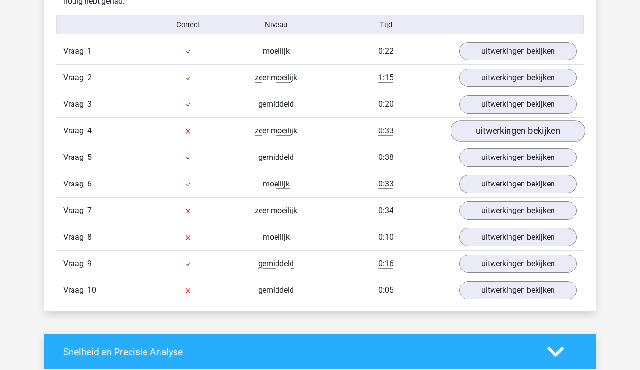
scroll to position [803, 0]
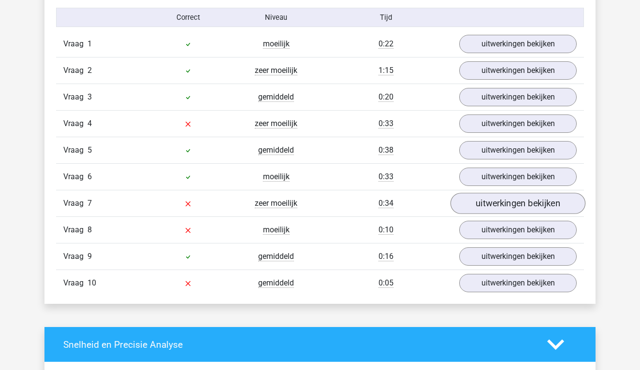
click at [511, 207] on link "uitwerkingen bekijken" at bounding box center [517, 203] width 135 height 21
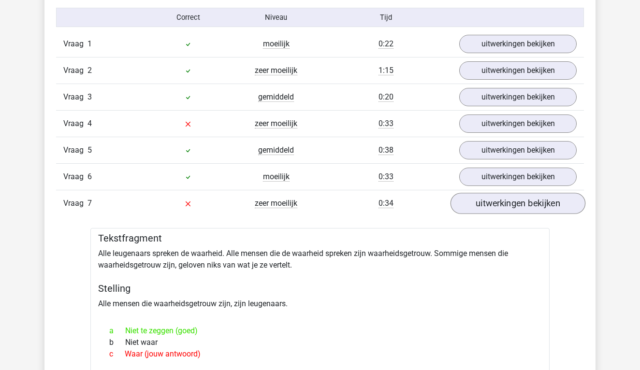
click at [511, 207] on link "uitwerkingen bekijken" at bounding box center [517, 203] width 135 height 21
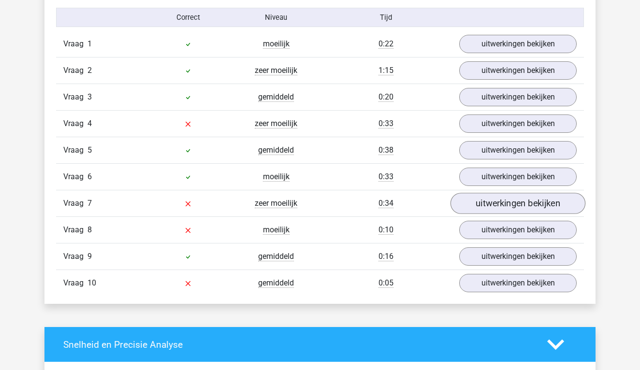
click at [511, 207] on link "uitwerkingen bekijken" at bounding box center [517, 203] width 135 height 21
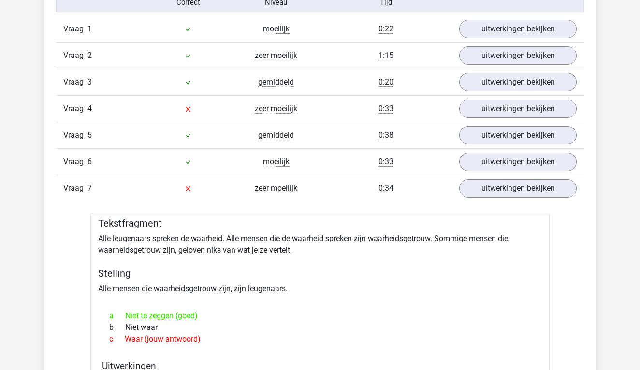
scroll to position [812, 0]
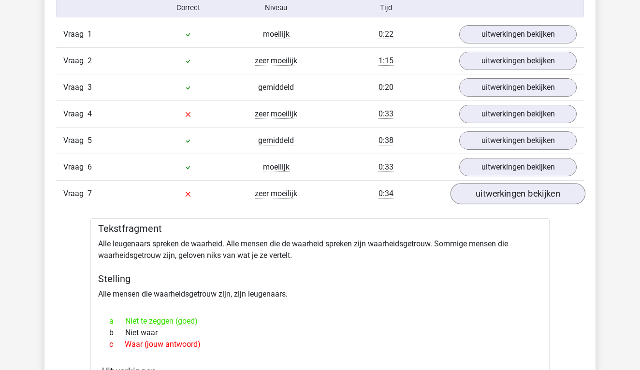
click at [515, 196] on link "uitwerkingen bekijken" at bounding box center [517, 193] width 135 height 21
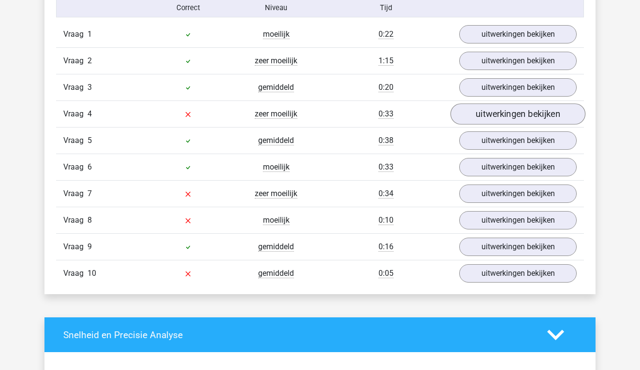
click at [498, 117] on link "uitwerkingen bekijken" at bounding box center [517, 113] width 135 height 21
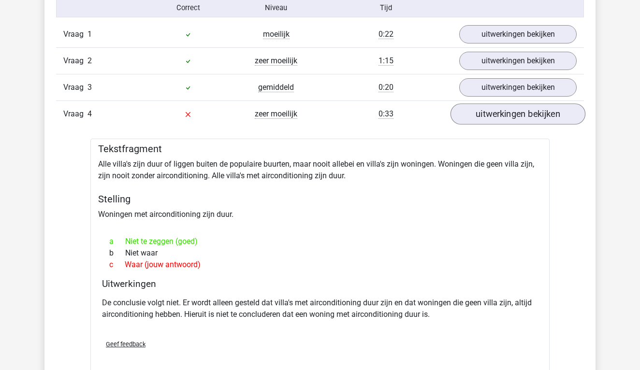
click at [498, 117] on link "uitwerkingen bekijken" at bounding box center [517, 113] width 135 height 21
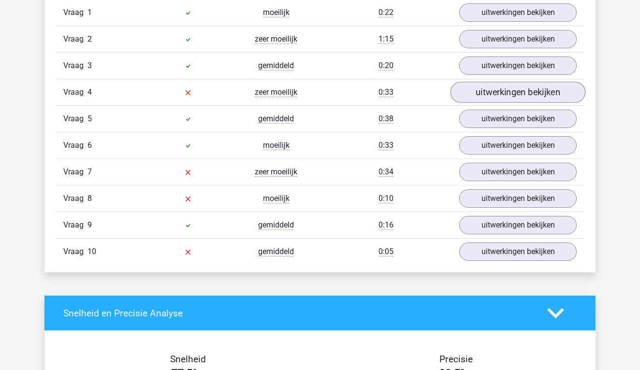
scroll to position [842, 0]
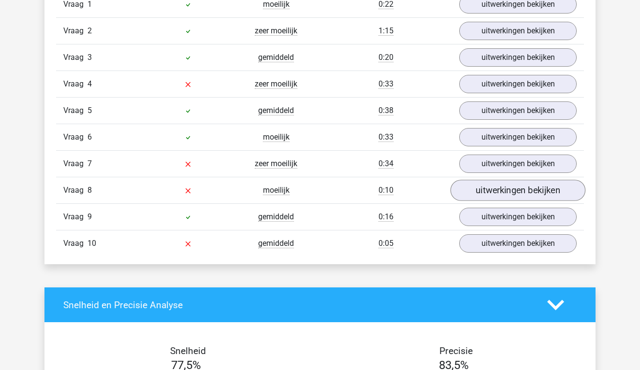
click at [489, 197] on link "uitwerkingen bekijken" at bounding box center [517, 190] width 135 height 21
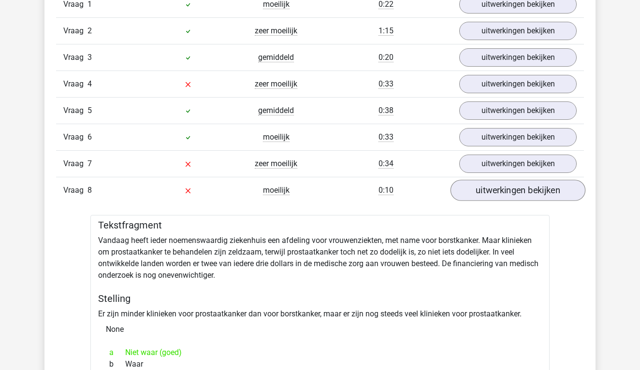
click at [489, 197] on link "uitwerkingen bekijken" at bounding box center [517, 190] width 135 height 21
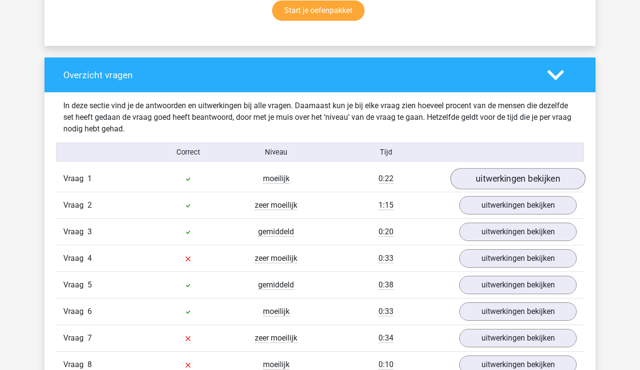
scroll to position [665, 0]
